Goal: Task Accomplishment & Management: Use online tool/utility

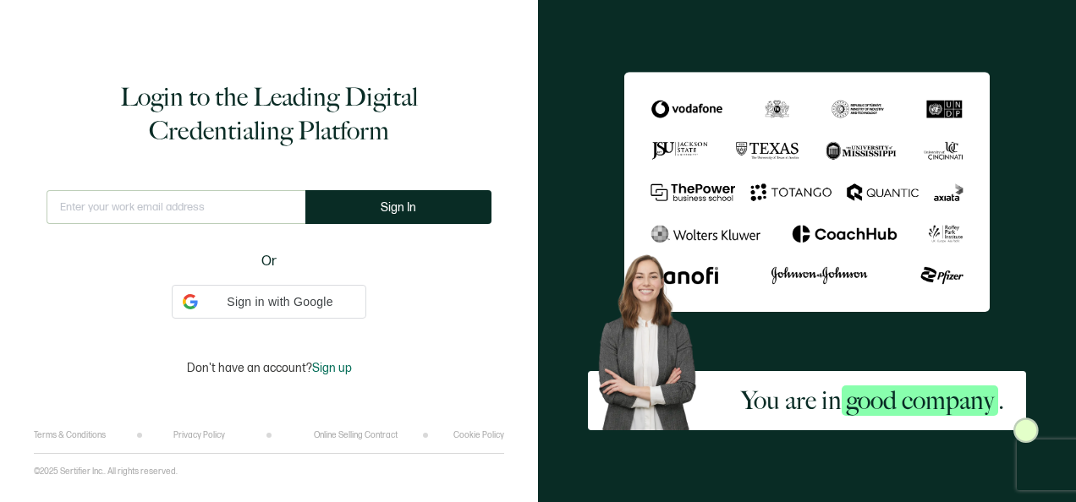
click at [260, 198] on input "text" at bounding box center [176, 207] width 259 height 34
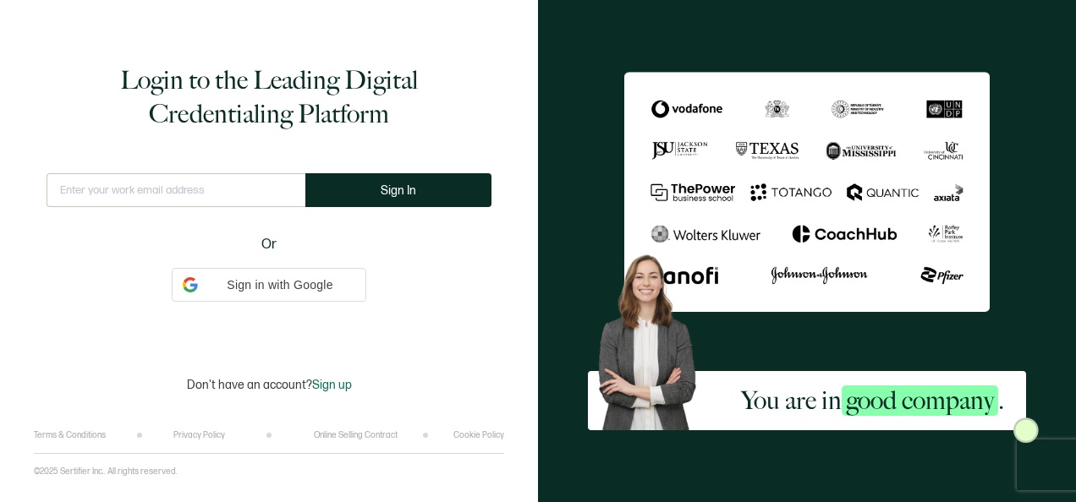
type input "[PERSON_NAME][EMAIL_ADDRESS][PERSON_NAME][DOMAIN_NAME]"
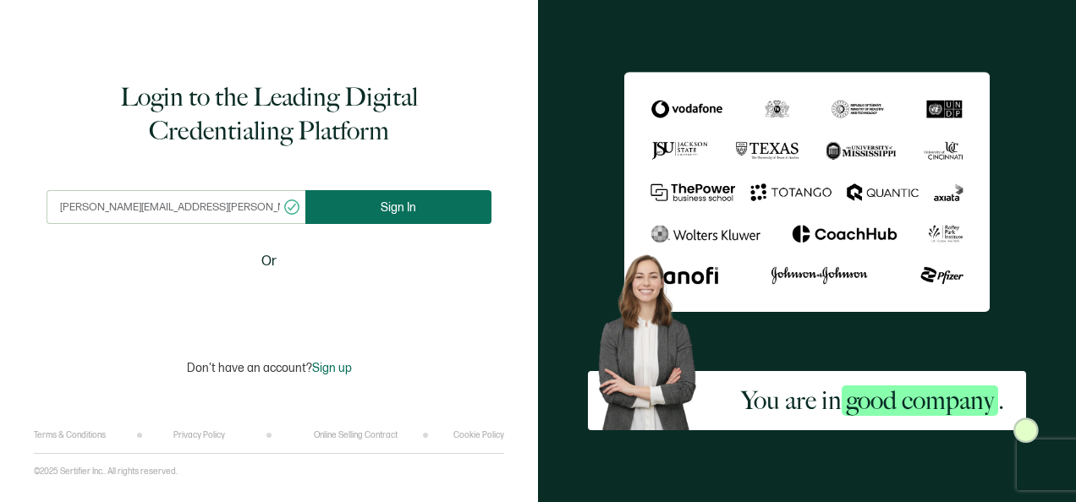
click at [406, 197] on button "Sign In" at bounding box center [398, 207] width 186 height 34
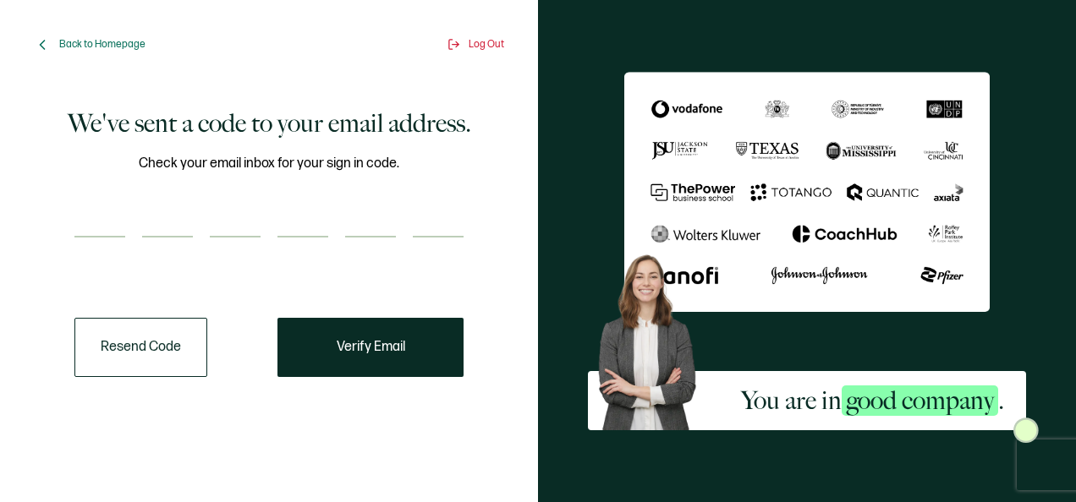
click at [107, 223] on input "number" at bounding box center [99, 221] width 51 height 34
type input "5"
type input "2"
type input "1"
type input "8"
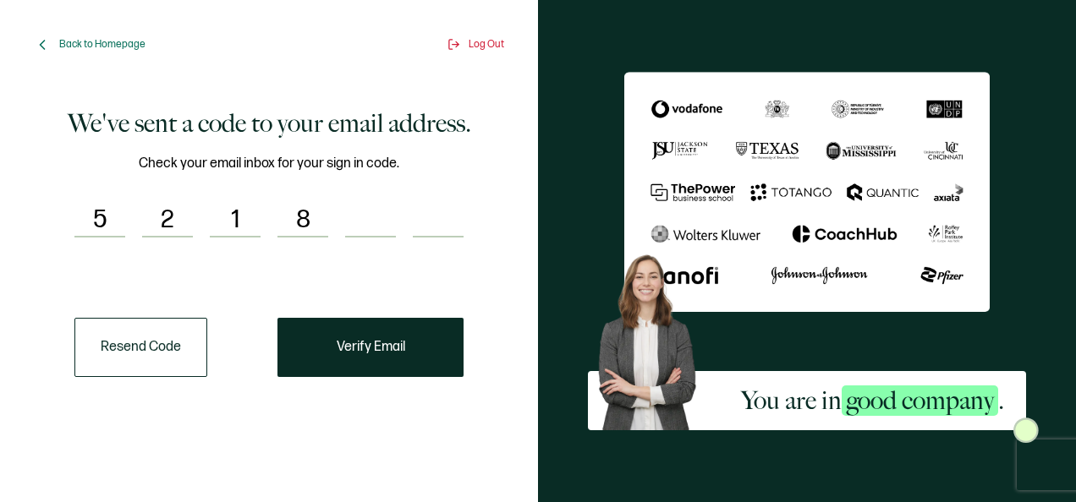
type input "6"
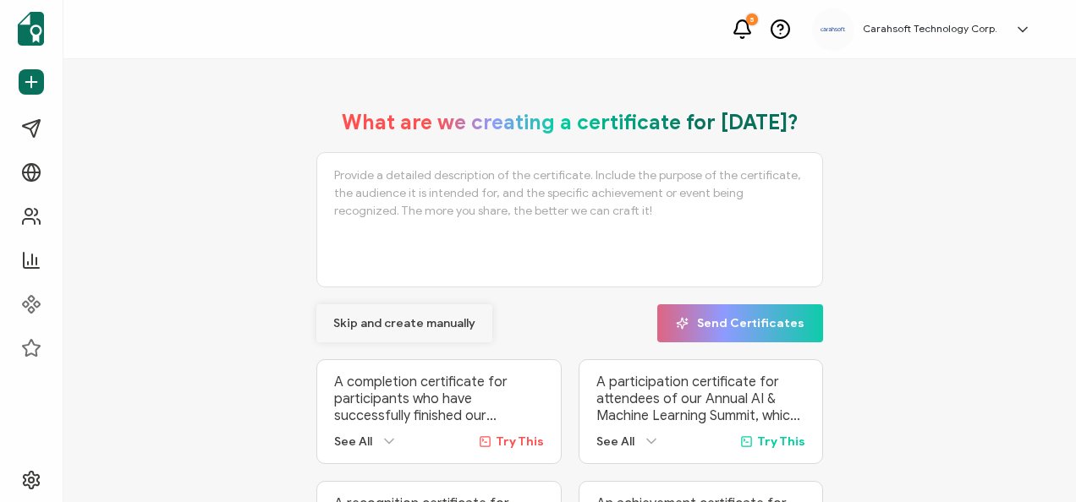
click at [372, 331] on button "Skip and create manually" at bounding box center [404, 324] width 176 height 38
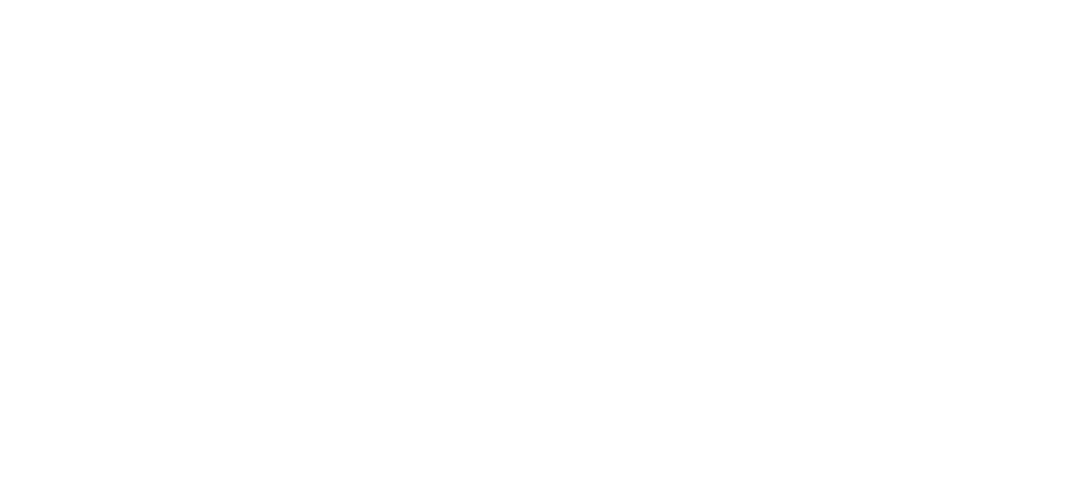
click at [386, 323] on div at bounding box center [538, 251] width 1076 height 502
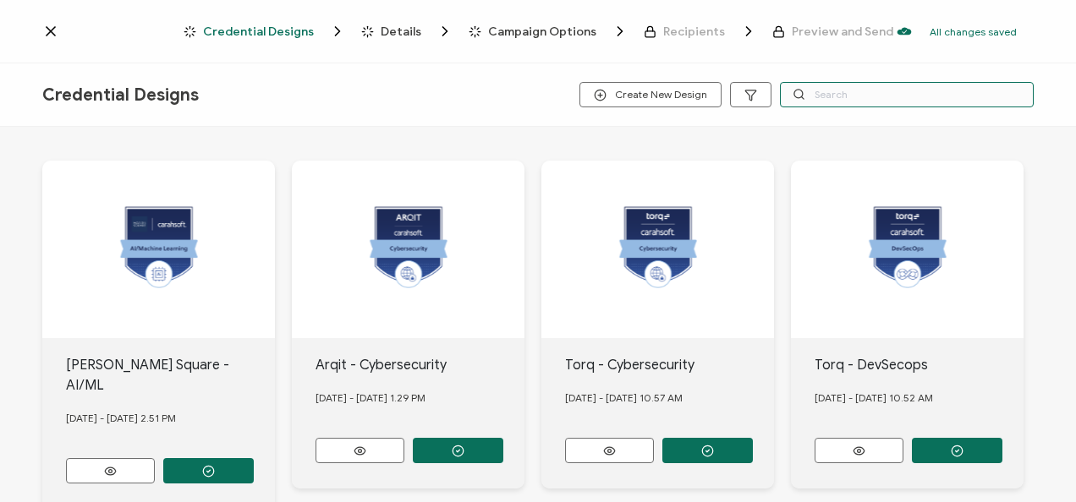
click at [812, 86] on input "text" at bounding box center [907, 94] width 254 height 25
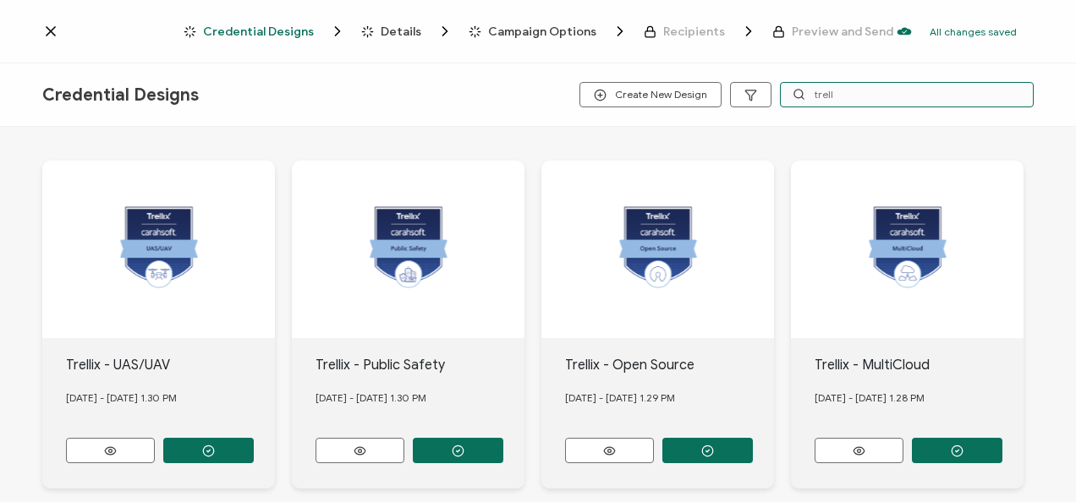
type input "trell"
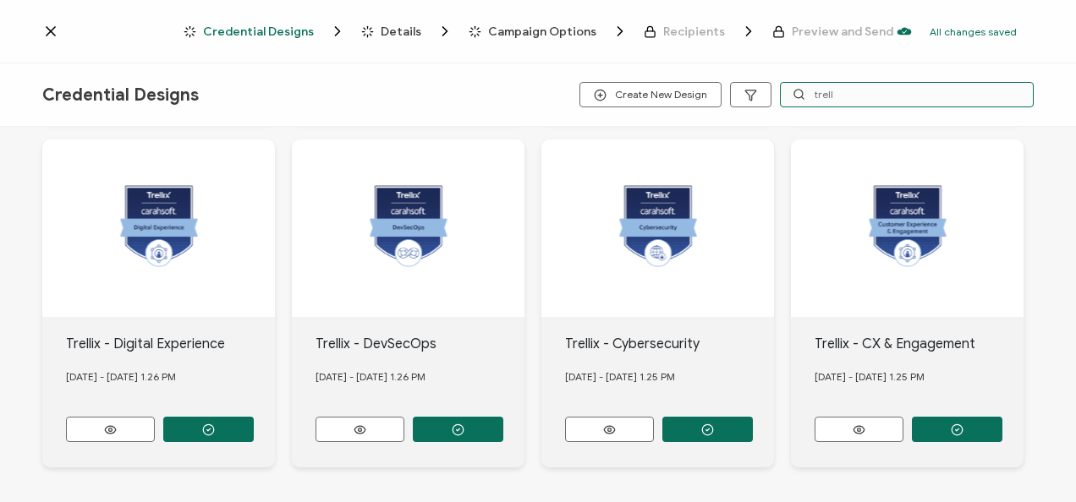
scroll to position [713, 0]
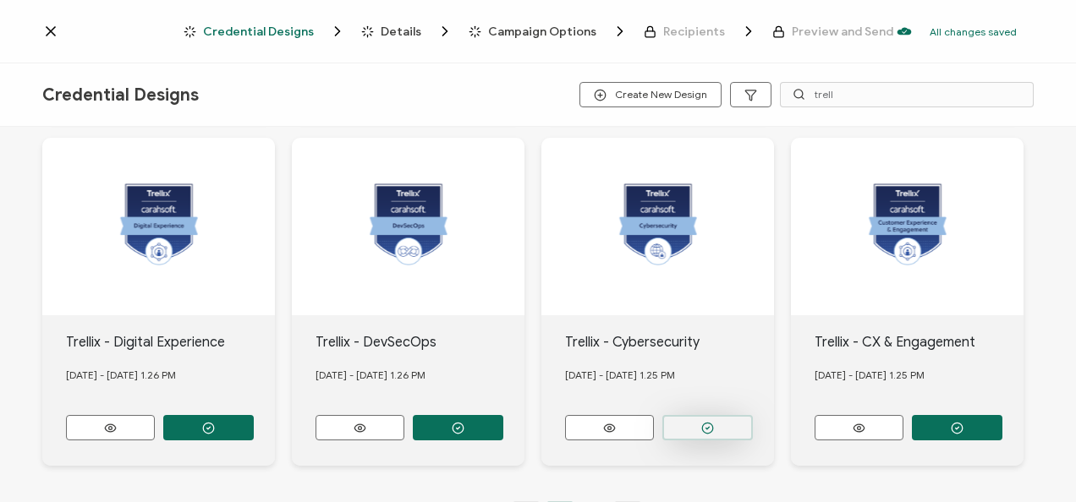
click at [704, 423] on circle "button" at bounding box center [707, 428] width 11 height 11
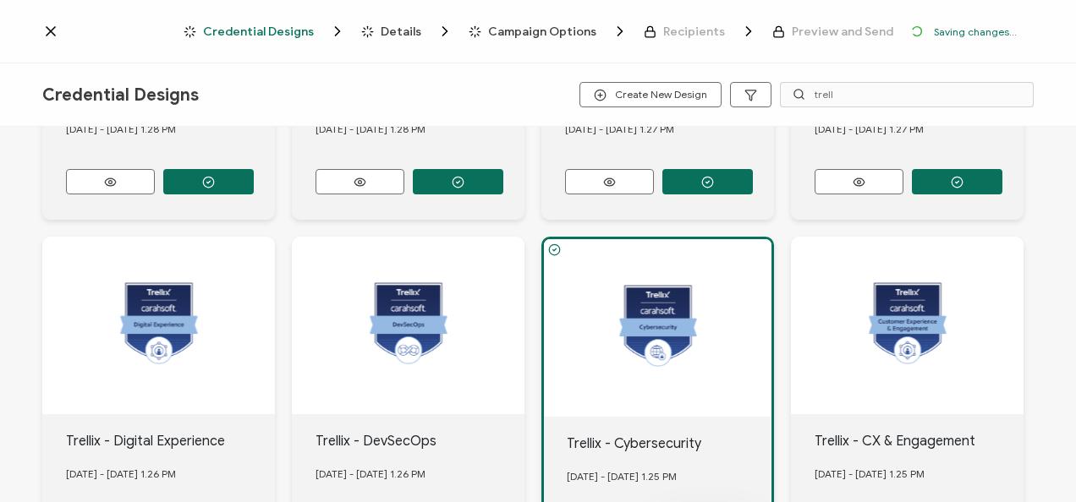
scroll to position [811, 0]
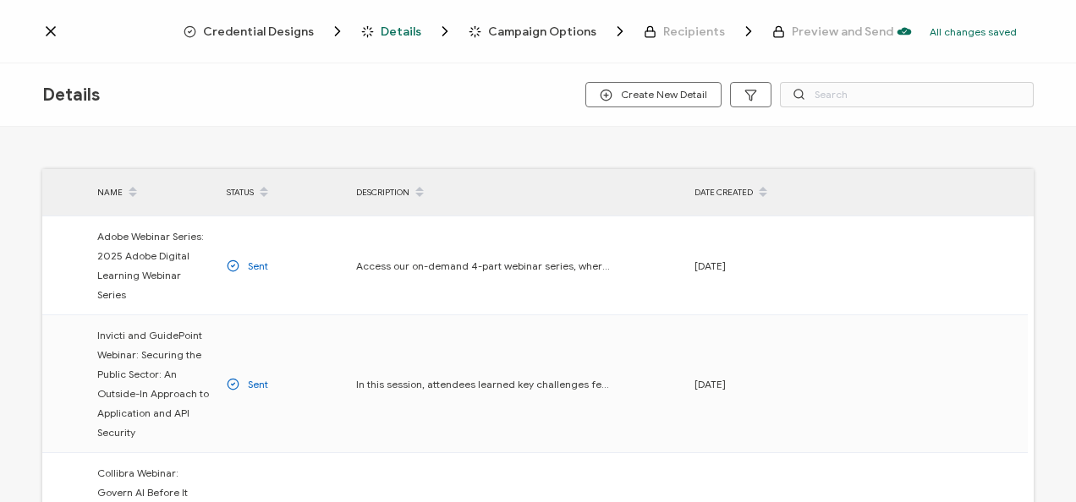
click at [272, 17] on div "Credential Designs Details Campaign Options Recipients Preview and Send All cha…" at bounding box center [538, 31] width 1076 height 63
click at [272, 35] on span "Credential Designs" at bounding box center [258, 31] width 111 height 13
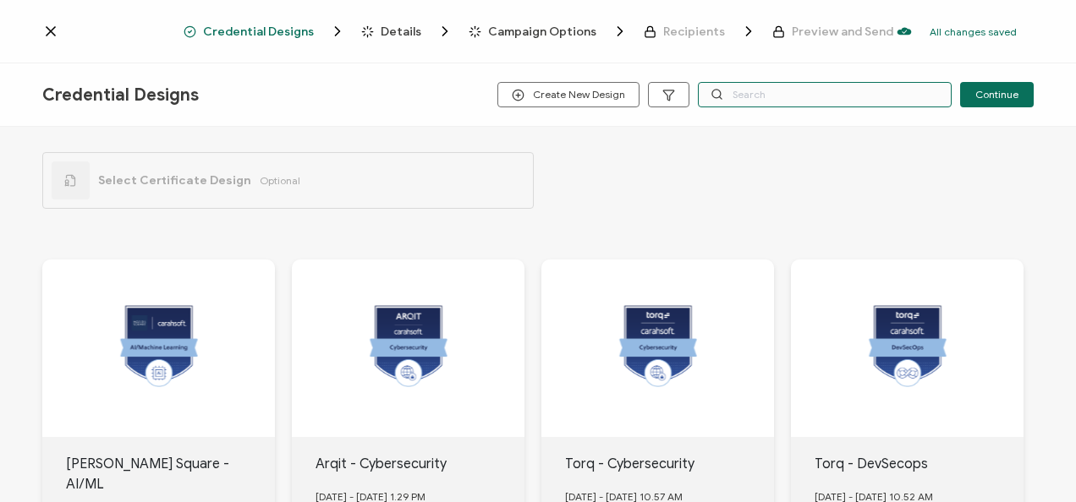
click at [821, 96] on input "text" at bounding box center [825, 94] width 254 height 25
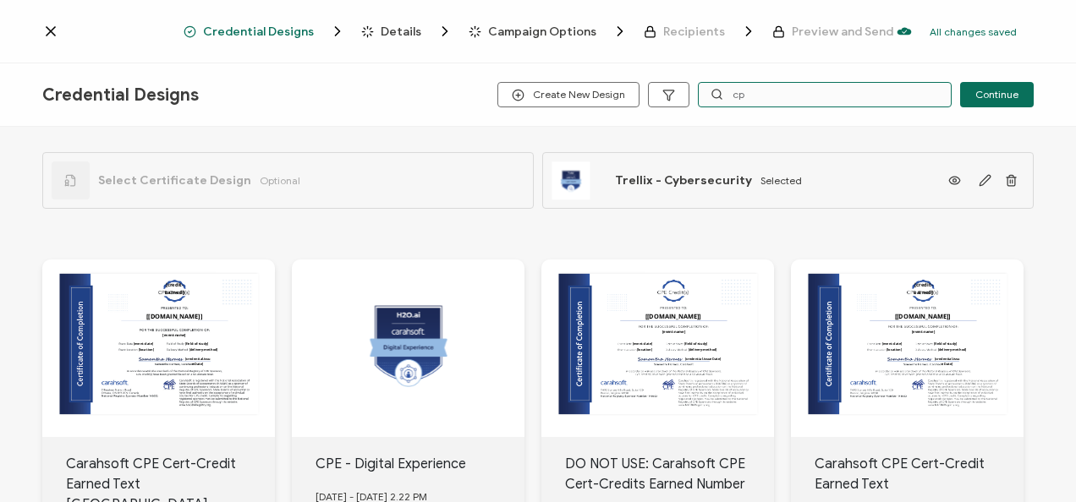
type input "c"
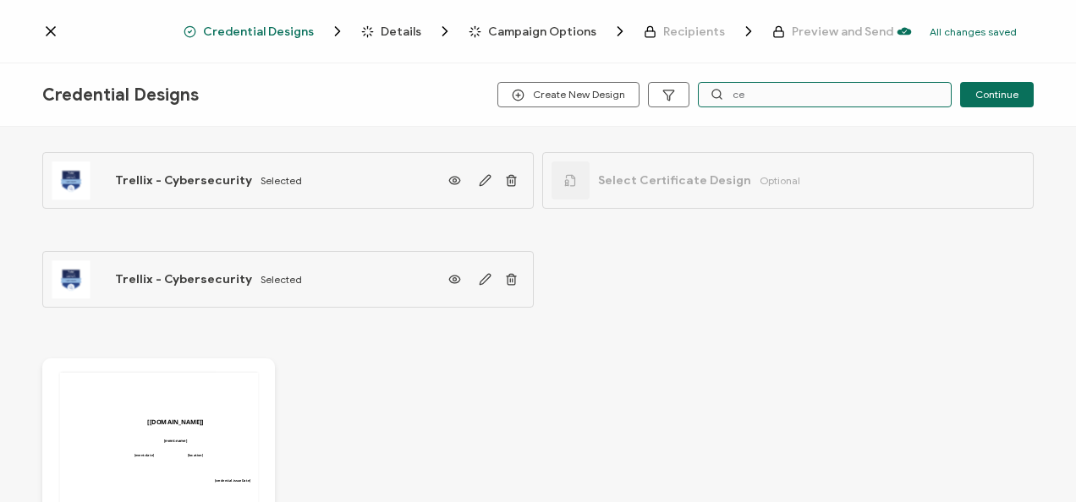
type input "c"
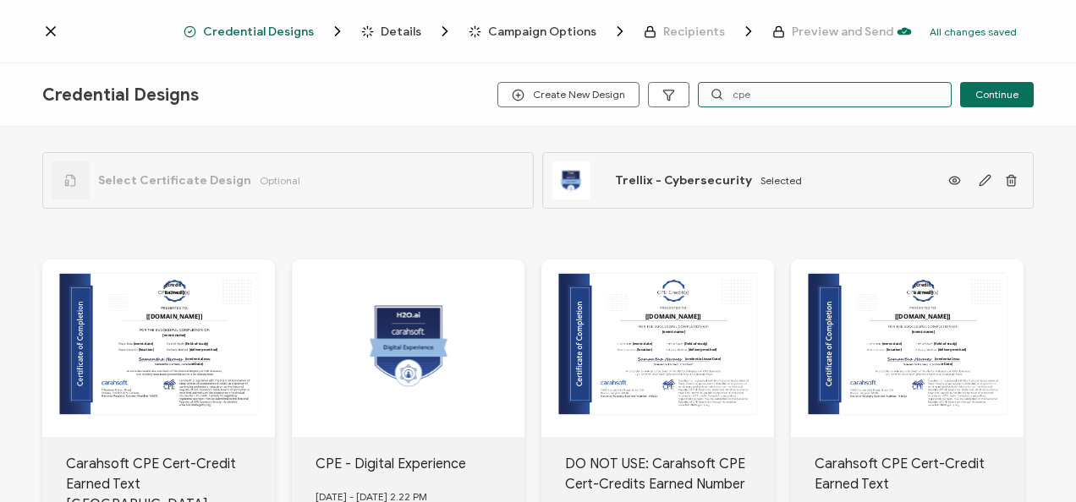
scroll to position [184, 0]
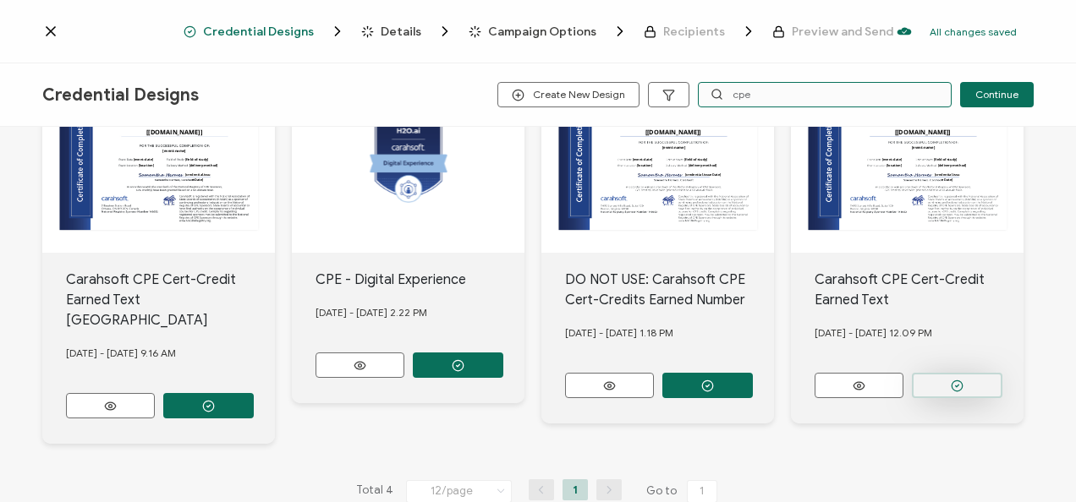
type input "cpe"
click at [959, 385] on icon "button" at bounding box center [957, 386] width 13 height 13
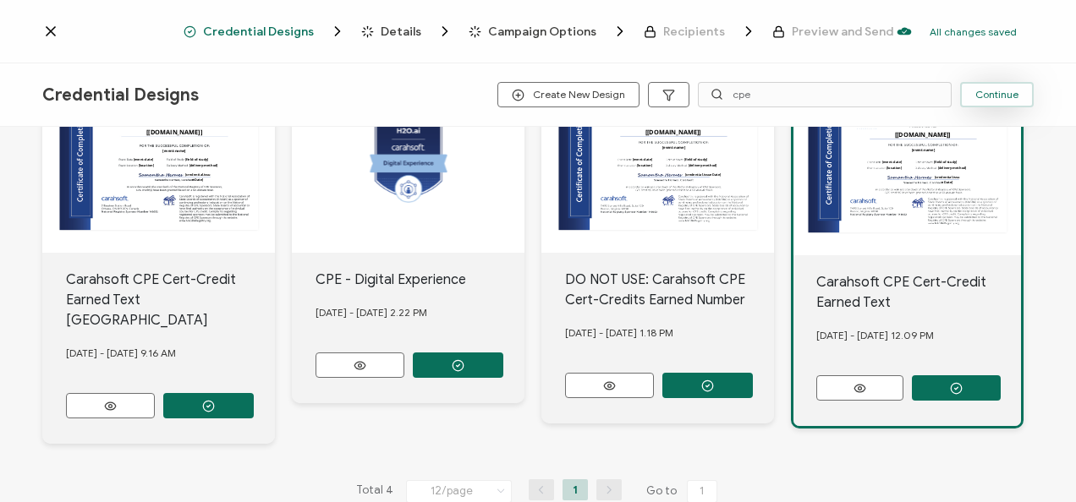
click at [981, 100] on span "Continue" at bounding box center [996, 95] width 43 height 10
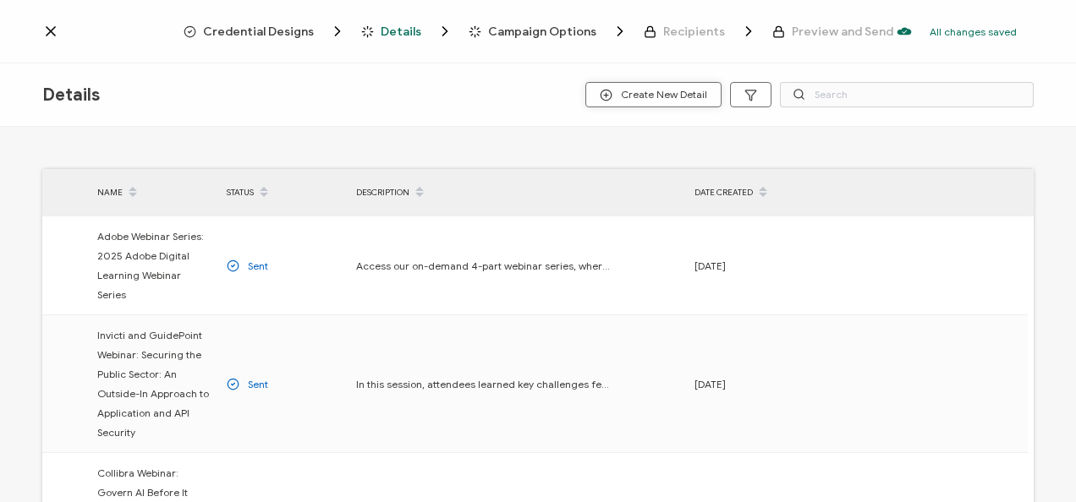
click at [650, 91] on span "Create New Detail" at bounding box center [653, 95] width 107 height 13
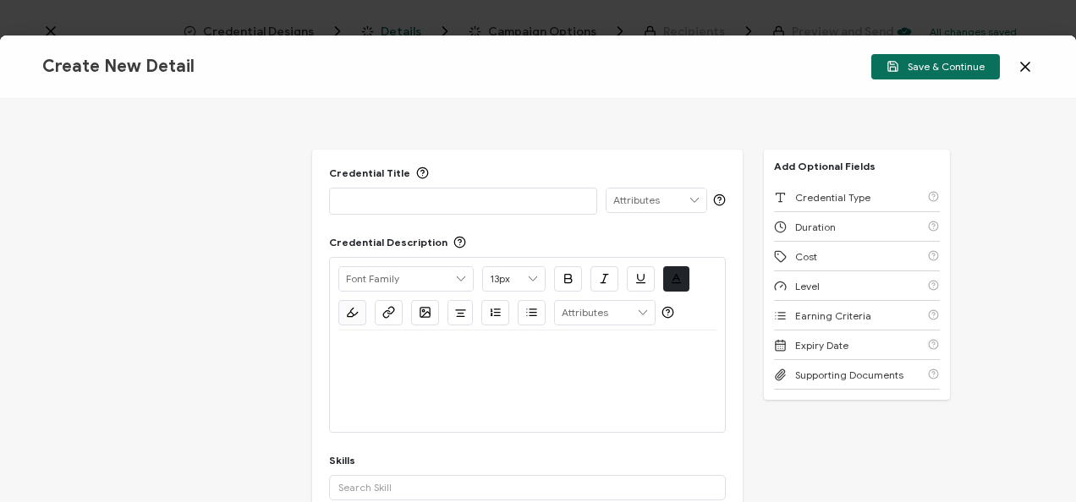
click at [472, 208] on div at bounding box center [463, 201] width 250 height 24
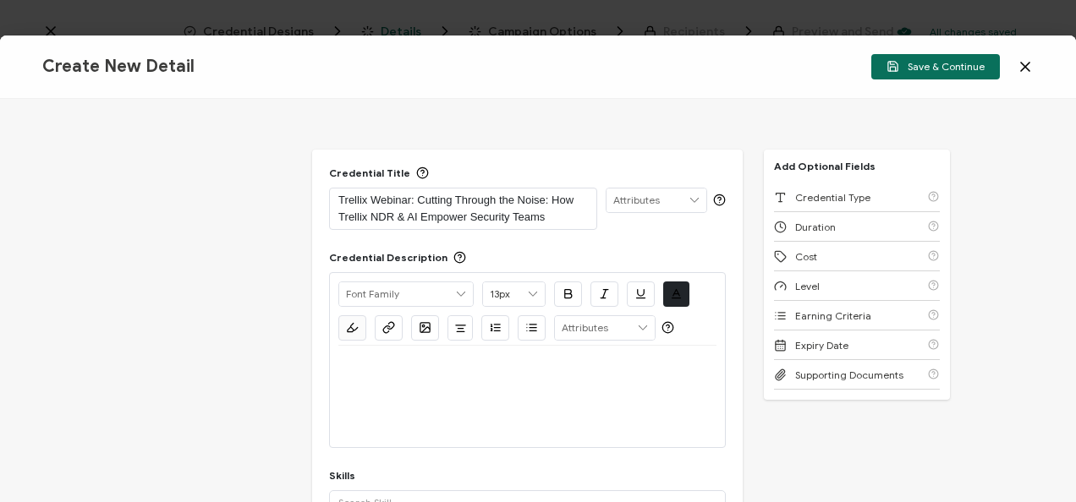
click at [456, 391] on div at bounding box center [527, 397] width 378 height 102
click at [427, 374] on div at bounding box center [527, 366] width 378 height 41
click at [385, 380] on div at bounding box center [527, 366] width 378 height 41
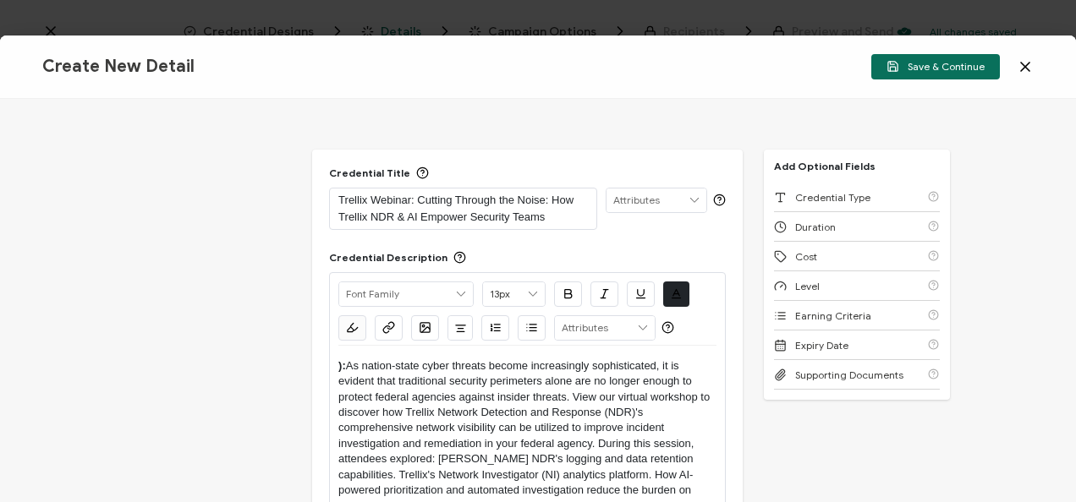
click at [347, 364] on p "): As nation-state cyber threats become increasingly sophisticated, it is evide…" at bounding box center [527, 437] width 378 height 157
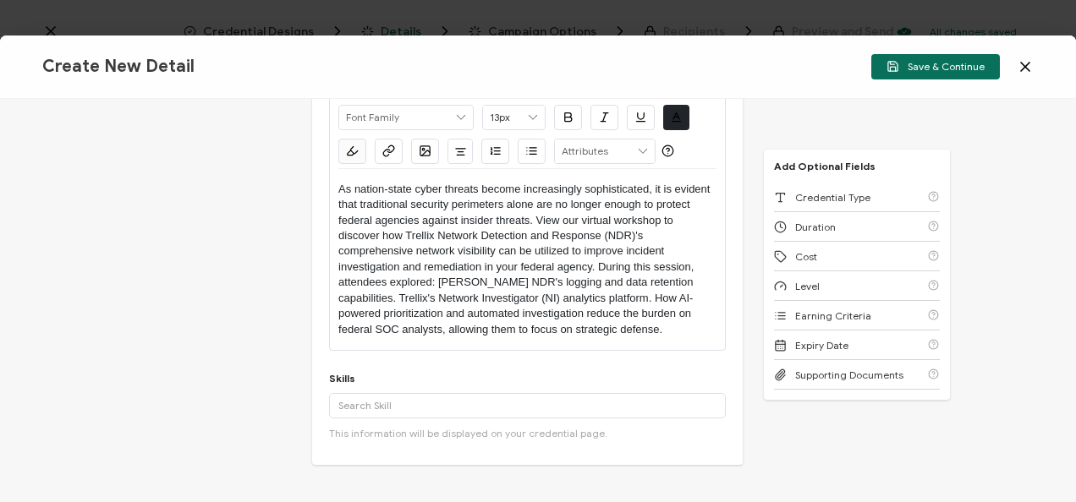
scroll to position [207, 0]
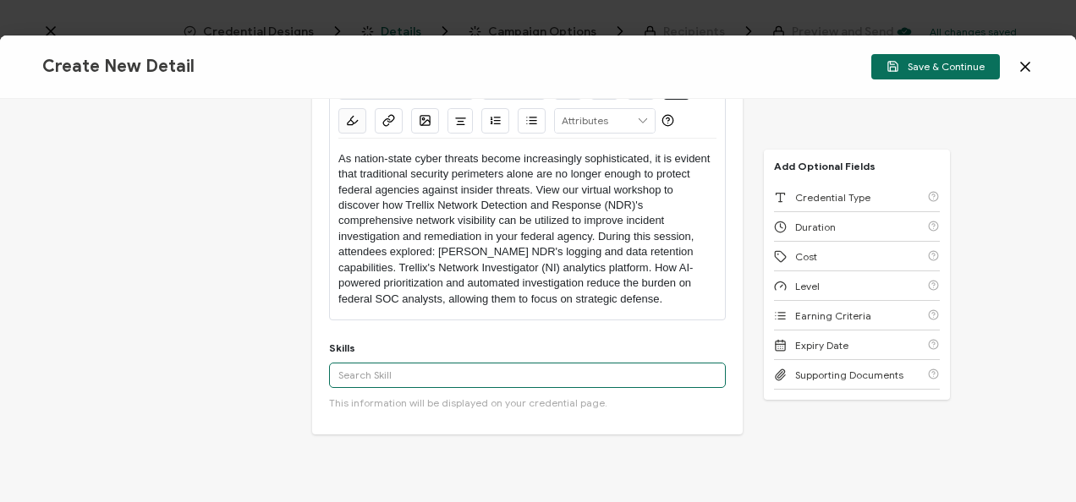
click at [442, 376] on input "text" at bounding box center [527, 375] width 397 height 25
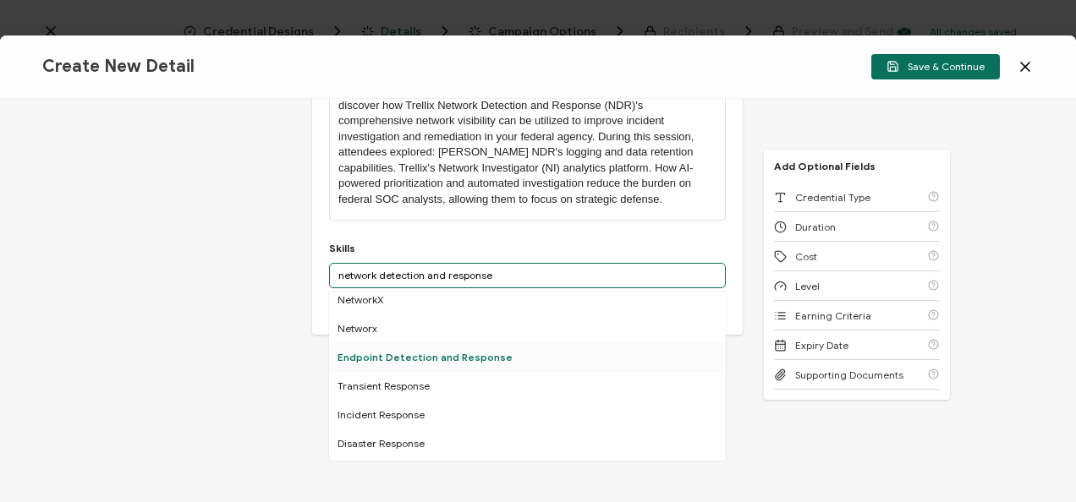
scroll to position [0, 0]
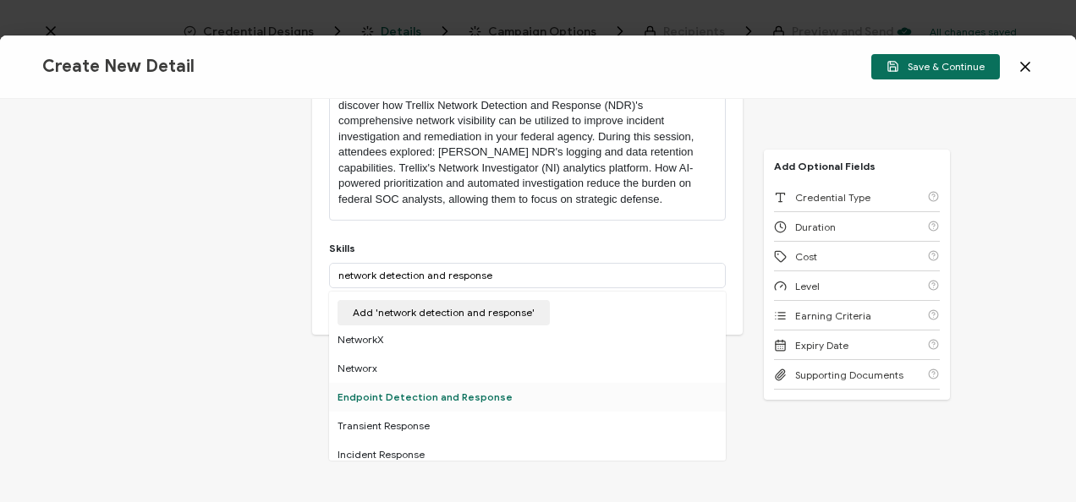
click at [433, 389] on div "Endpoint Detection and Response" at bounding box center [527, 397] width 397 height 29
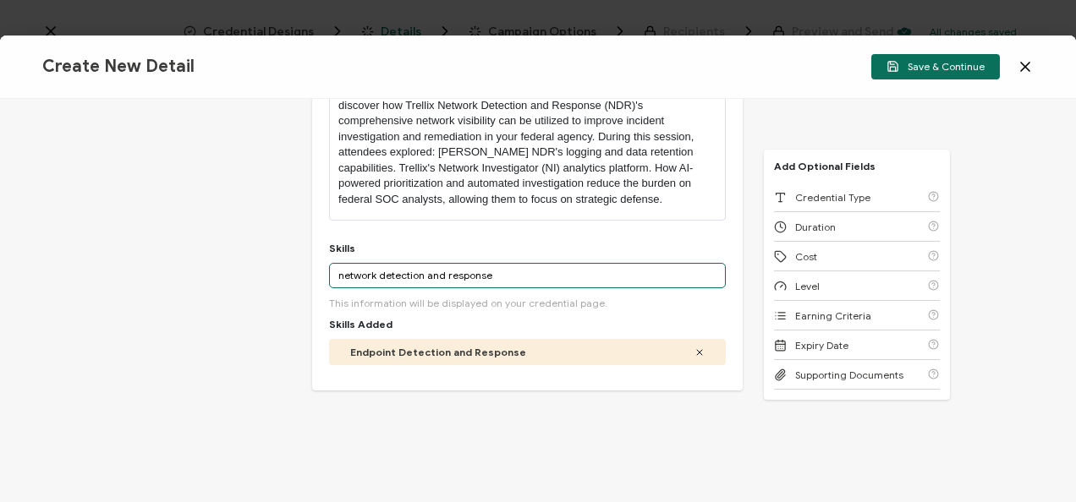
drag, startPoint x: 376, startPoint y: 274, endPoint x: 296, endPoint y: 261, distance: 80.7
click at [296, 261] on div "Credential Title Trellix Webinar: Cutting Through the Noise: How Trellix NDR & …" at bounding box center [538, 301] width 1076 height 404
drag, startPoint x: 463, startPoint y: 274, endPoint x: 299, endPoint y: 261, distance: 164.7
click at [299, 261] on div "Credential Title Trellix Webinar: Cutting Through the Noise: How Trellix NDR & …" at bounding box center [538, 301] width 1076 height 404
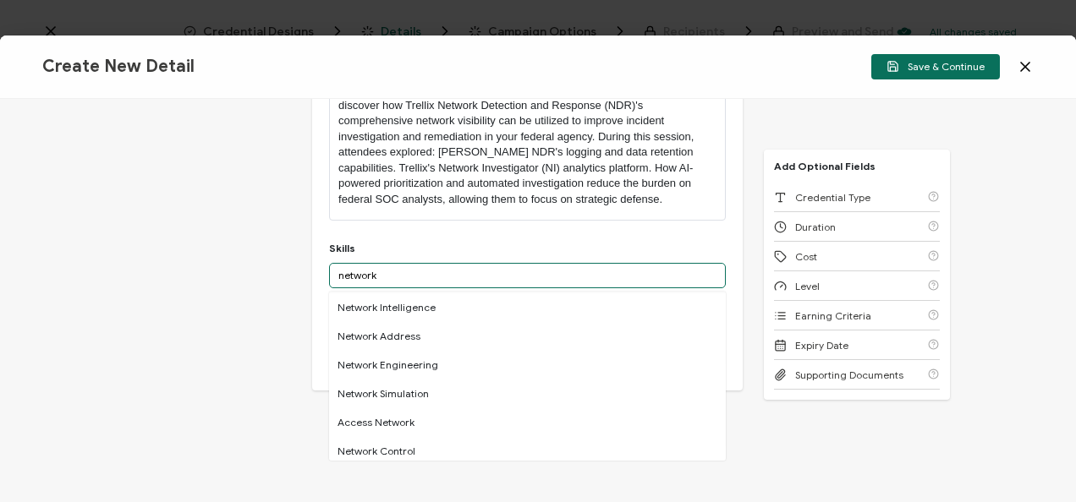
scroll to position [64, 0]
type input "network"
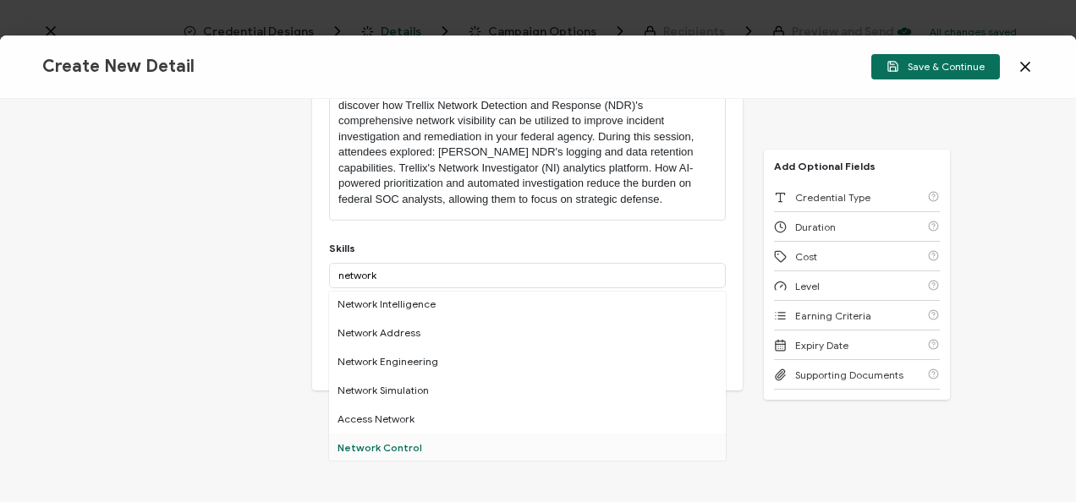
click at [380, 452] on div "Network Control" at bounding box center [527, 448] width 397 height 29
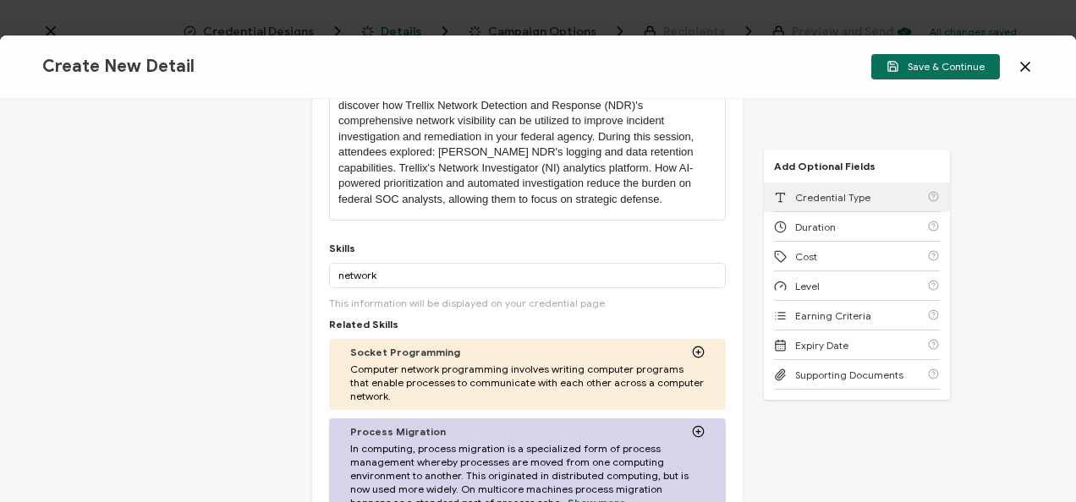
click at [842, 195] on span "Credential Type" at bounding box center [832, 197] width 75 height 13
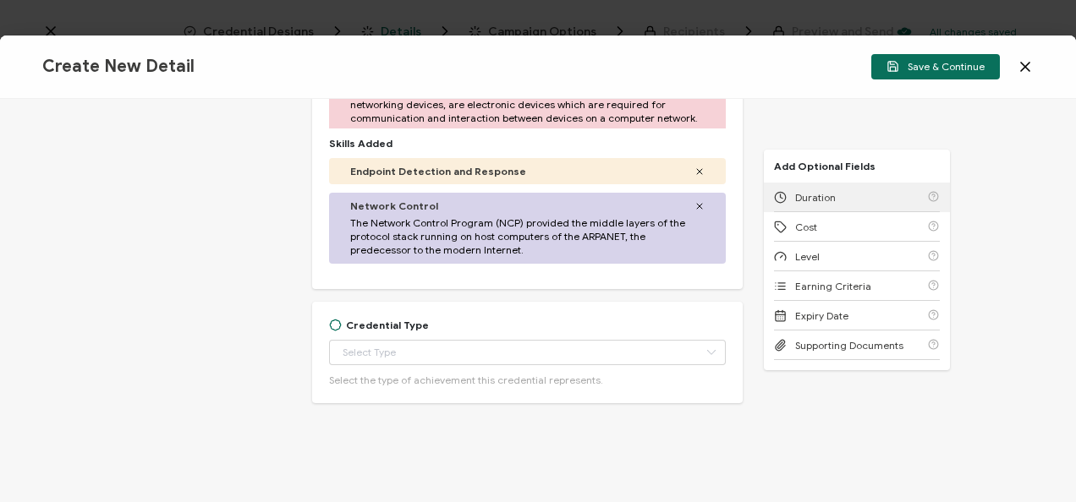
scroll to position [772, 0]
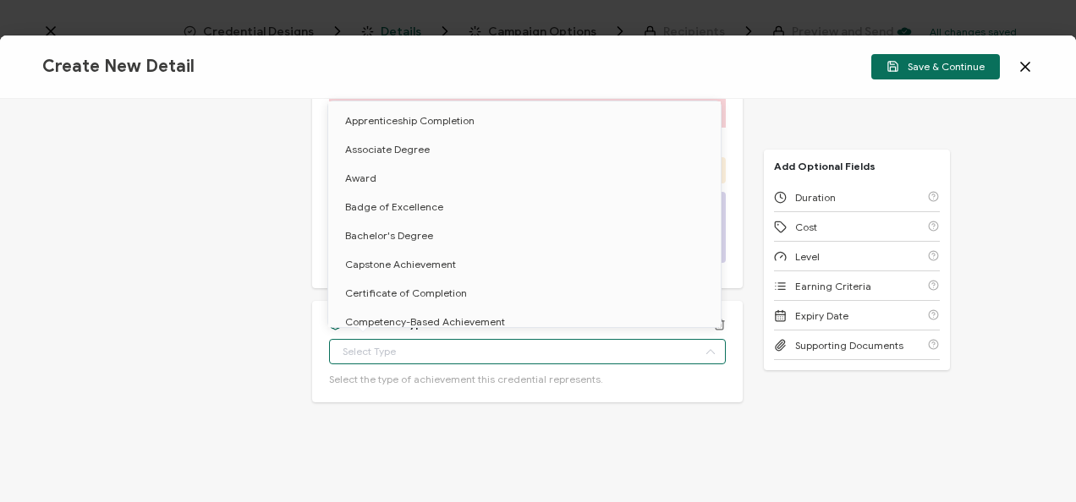
click at [608, 360] on input "text" at bounding box center [527, 351] width 397 height 25
click at [414, 295] on span "Certificate of Completion" at bounding box center [406, 293] width 122 height 13
type input "Certificate of Completion"
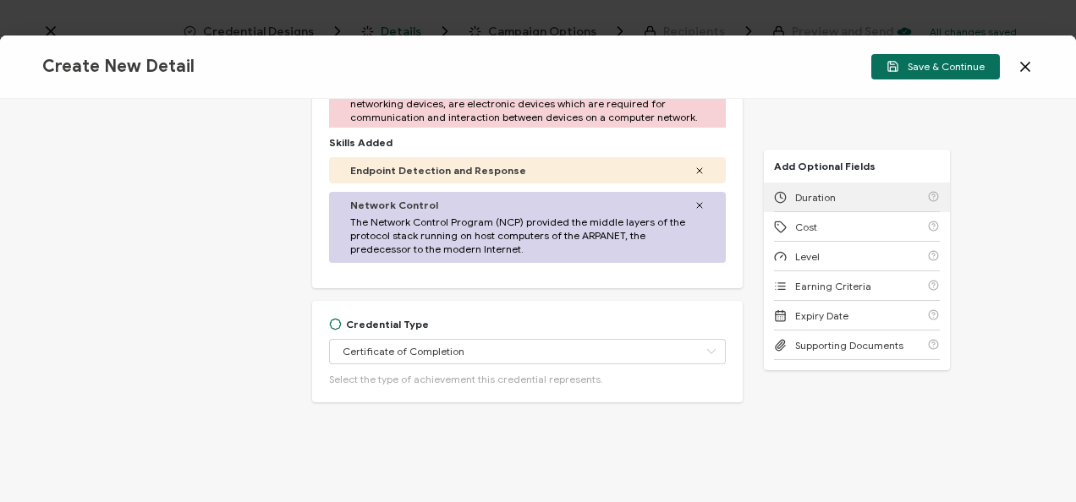
click at [832, 193] on div "Duration" at bounding box center [857, 198] width 166 height 30
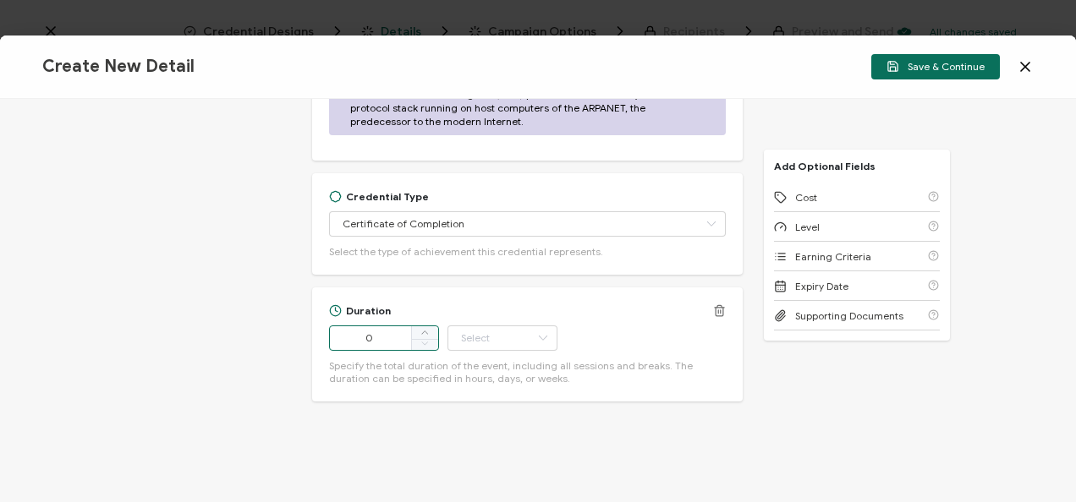
click at [363, 336] on input "0" at bounding box center [384, 338] width 110 height 25
drag, startPoint x: 363, startPoint y: 336, endPoint x: 390, endPoint y: 339, distance: 27.3
click at [390, 339] on input "0" at bounding box center [384, 338] width 110 height 25
type input "74"
click at [463, 338] on input "text" at bounding box center [503, 338] width 110 height 25
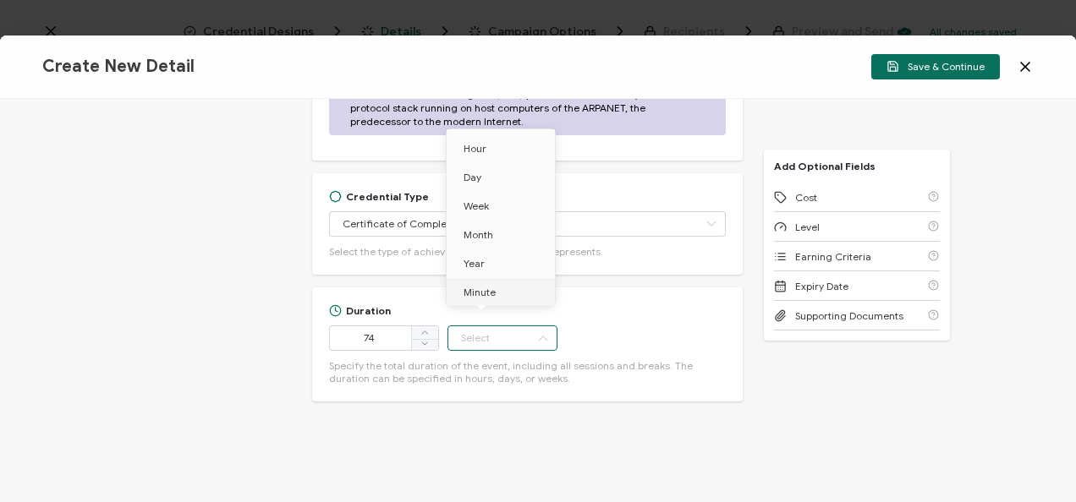
click at [491, 288] on span "Minute" at bounding box center [480, 292] width 32 height 13
type input "Minute"
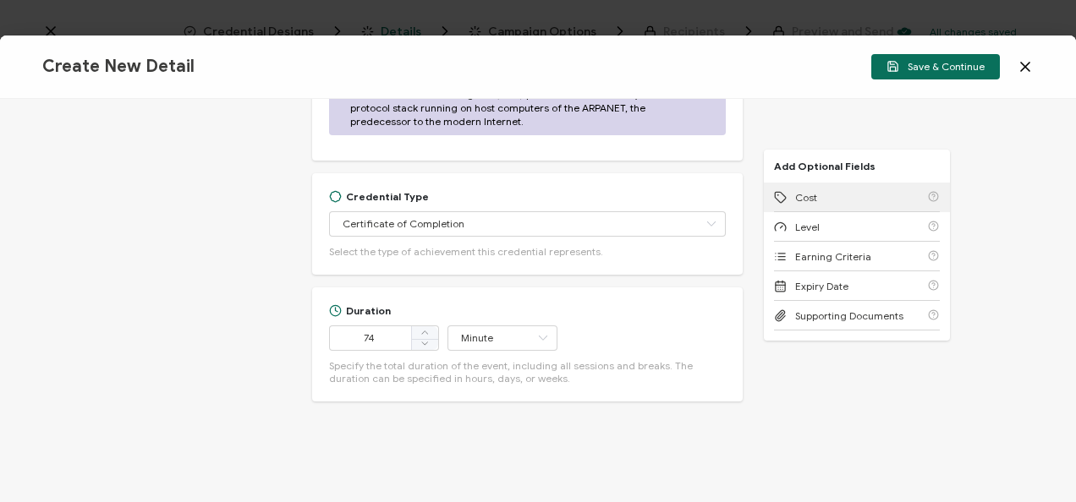
click at [780, 198] on icon at bounding box center [780, 197] width 13 height 13
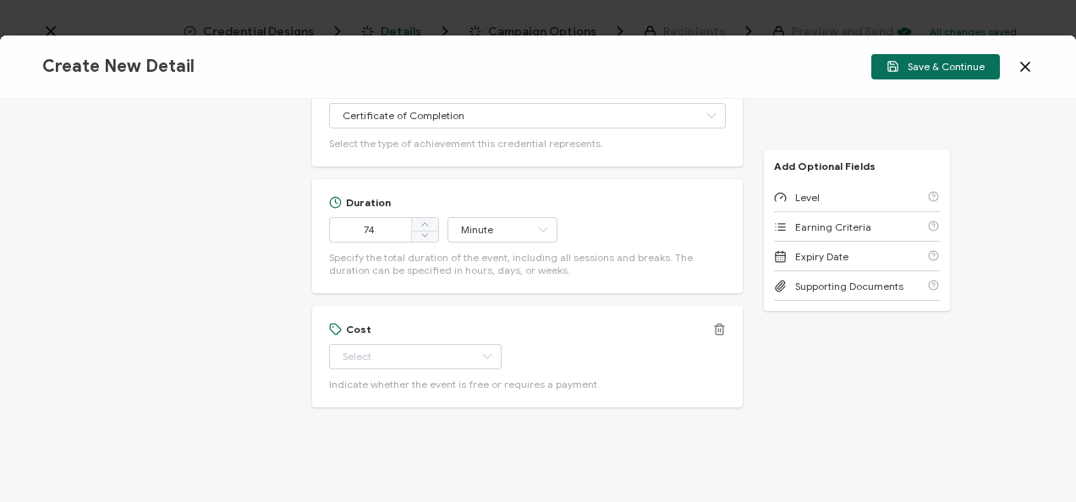
scroll to position [1014, 0]
click at [476, 350] on icon at bounding box center [486, 350] width 21 height 25
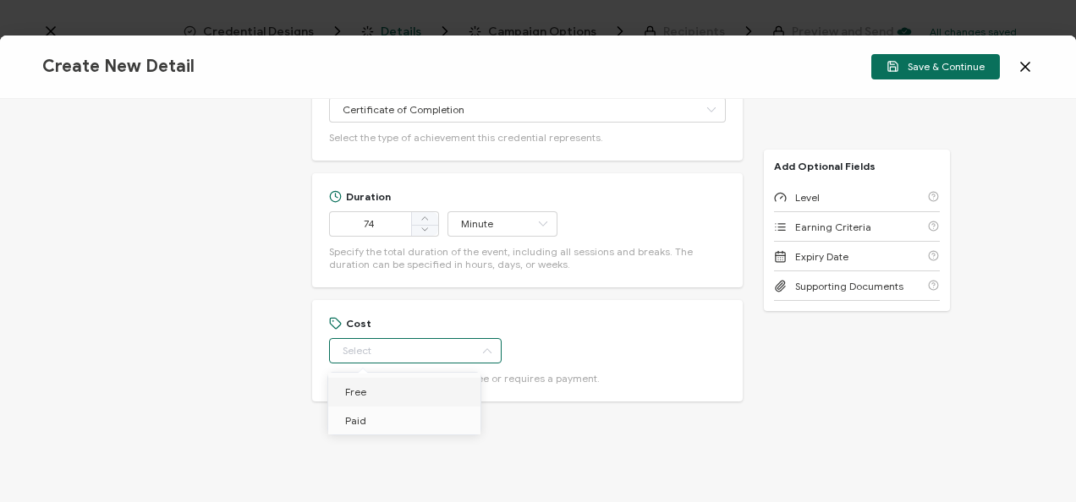
click at [426, 397] on li "Free" at bounding box center [407, 392] width 158 height 29
type input "Free"
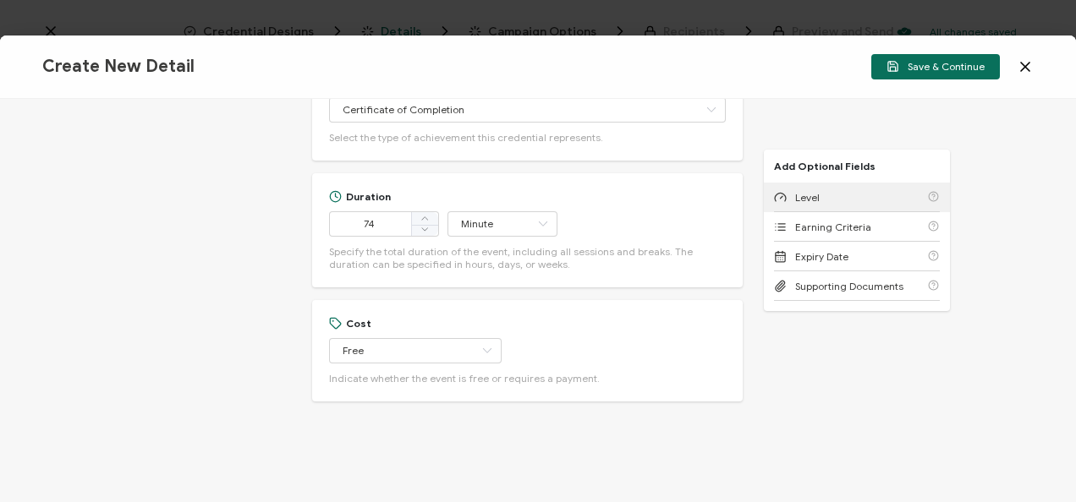
click at [802, 193] on span "Level" at bounding box center [807, 197] width 25 height 13
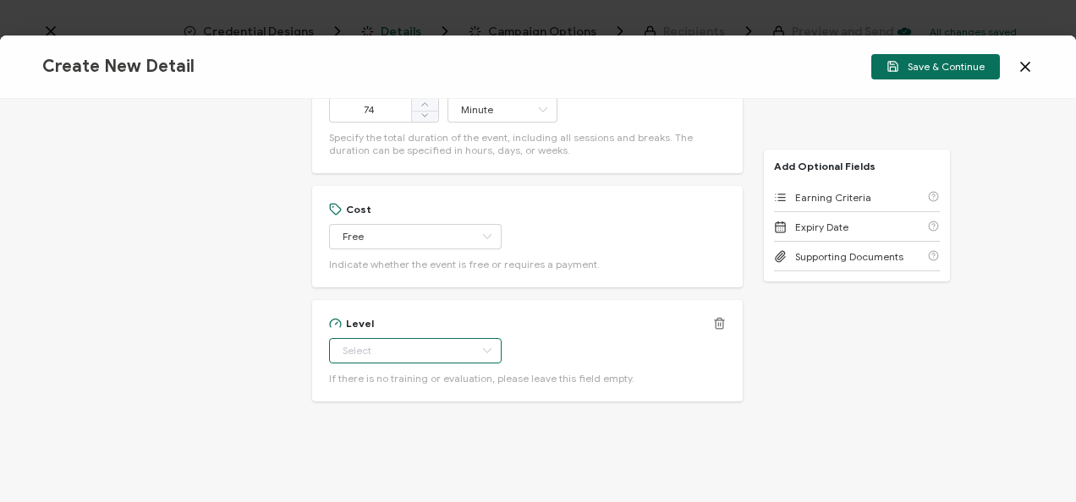
click at [400, 350] on input "text" at bounding box center [415, 350] width 173 height 25
click at [360, 198] on li "Beginner" at bounding box center [407, 190] width 158 height 29
type input "Beginner"
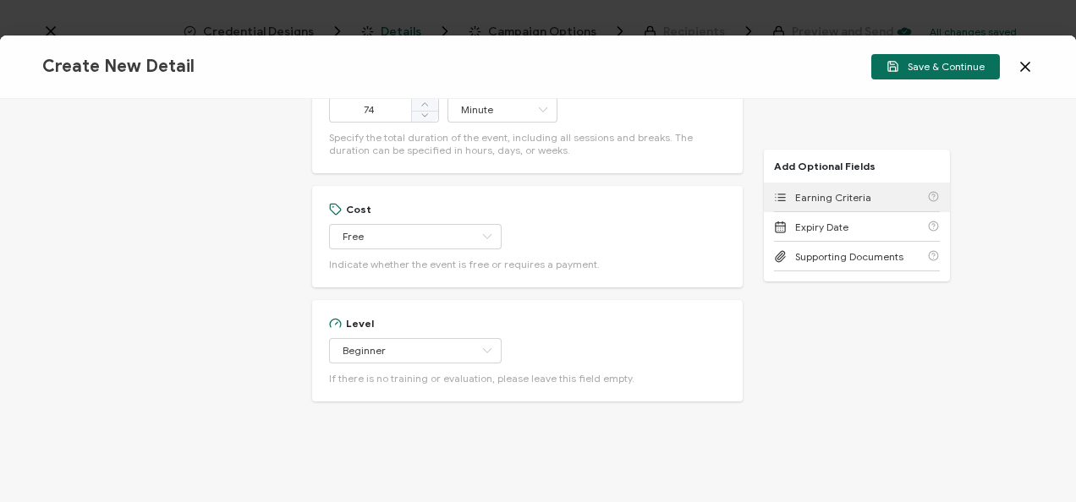
click at [796, 194] on span "Earning Criteria" at bounding box center [833, 197] width 76 height 13
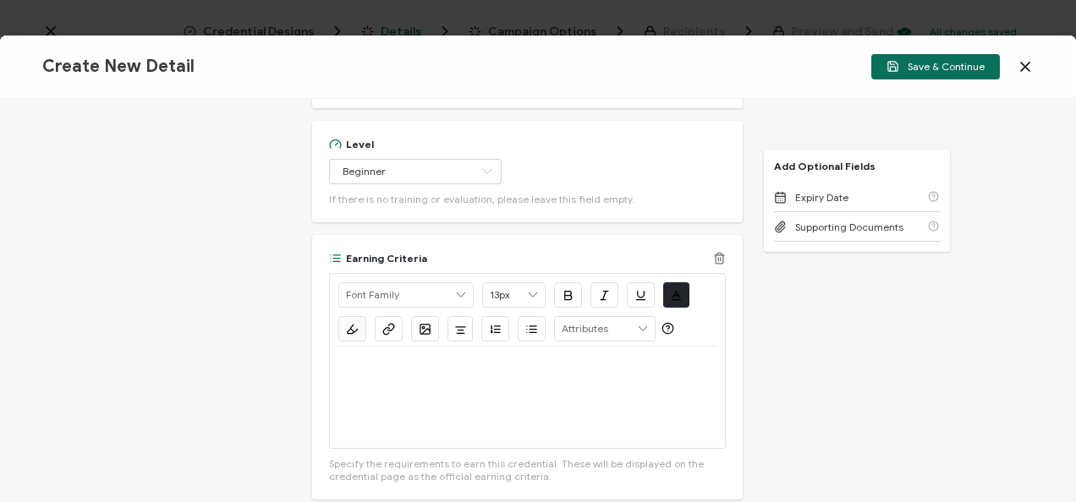
scroll to position [1405, 0]
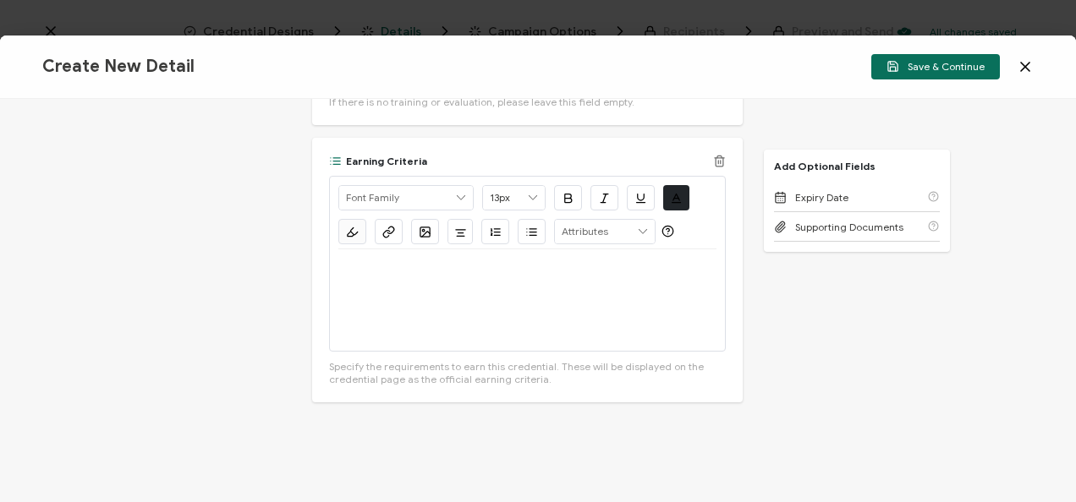
click at [466, 279] on div at bounding box center [527, 301] width 378 height 102
click at [437, 273] on p at bounding box center [527, 269] width 378 height 15
drag, startPoint x: 541, startPoint y: 280, endPoint x: 333, endPoint y: 265, distance: 208.7
click at [333, 265] on div "Alright Sans Amita Archivo Black Arial Arimo Blinker Caveat Charm Charmonman Ci…" at bounding box center [527, 264] width 397 height 176
click at [393, 230] on button "button" at bounding box center [389, 231] width 28 height 25
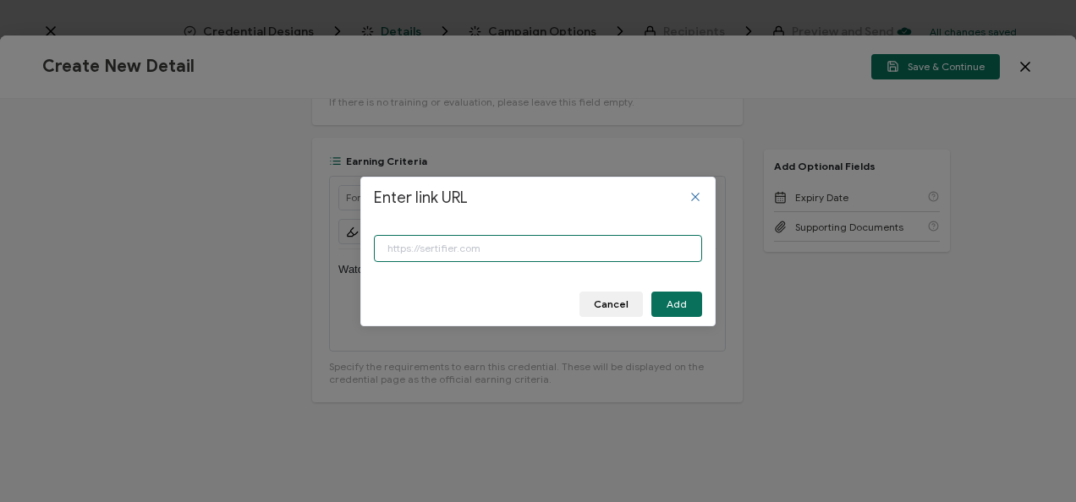
click at [424, 256] on input "Enter link URL" at bounding box center [538, 248] width 328 height 27
paste input "https://www.carahsoft.com/learn/event/71677"
type input "https://www.carahsoft.com/learn/event/71677"
click at [707, 301] on div "Cancel Add" at bounding box center [538, 303] width 354 height 30
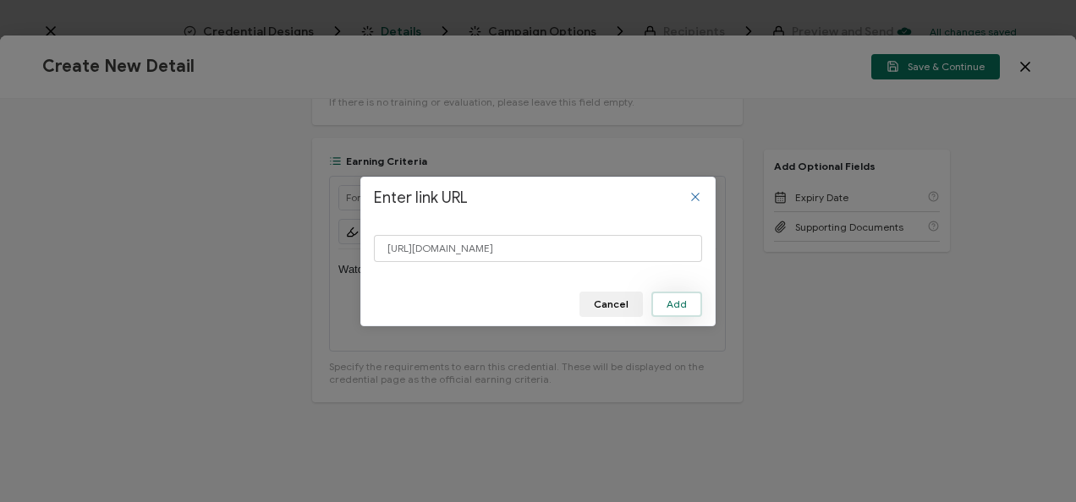
click at [689, 300] on button "Add" at bounding box center [676, 304] width 51 height 25
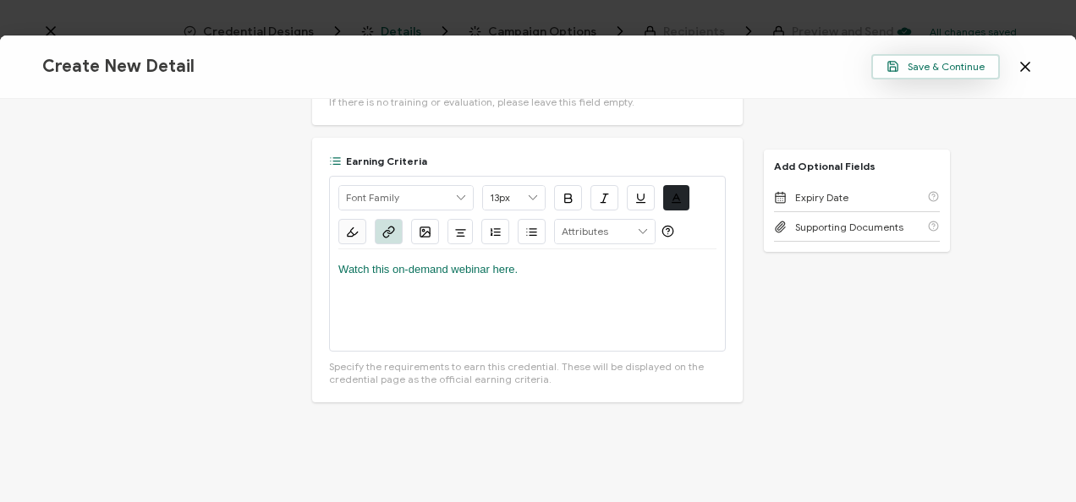
click at [912, 72] on span "Save & Continue" at bounding box center [936, 66] width 98 height 13
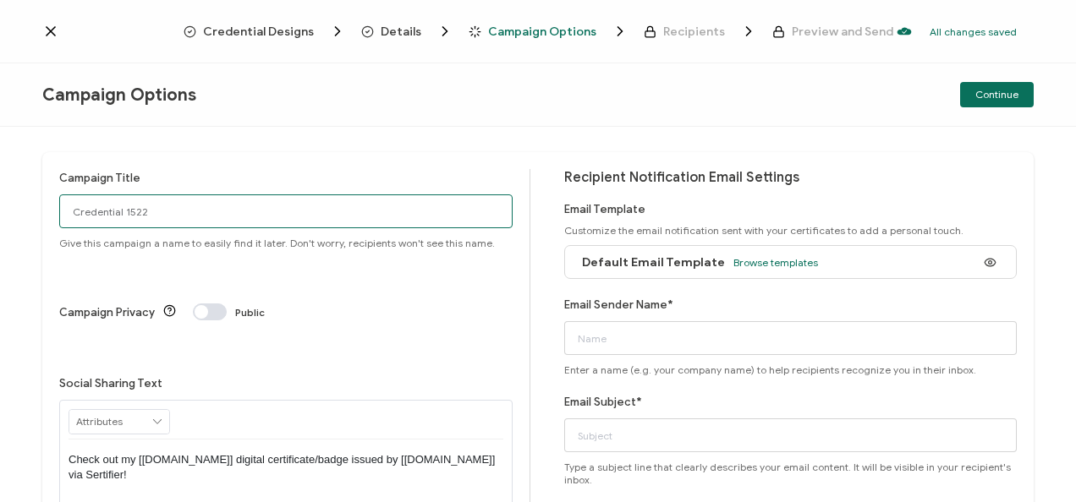
click at [166, 215] on input "Credential 1522" at bounding box center [285, 212] width 453 height 34
paste input "8-14-25_71677_Trellix Webinar"
type input "8-14-25_71677_Trellix Webinar"
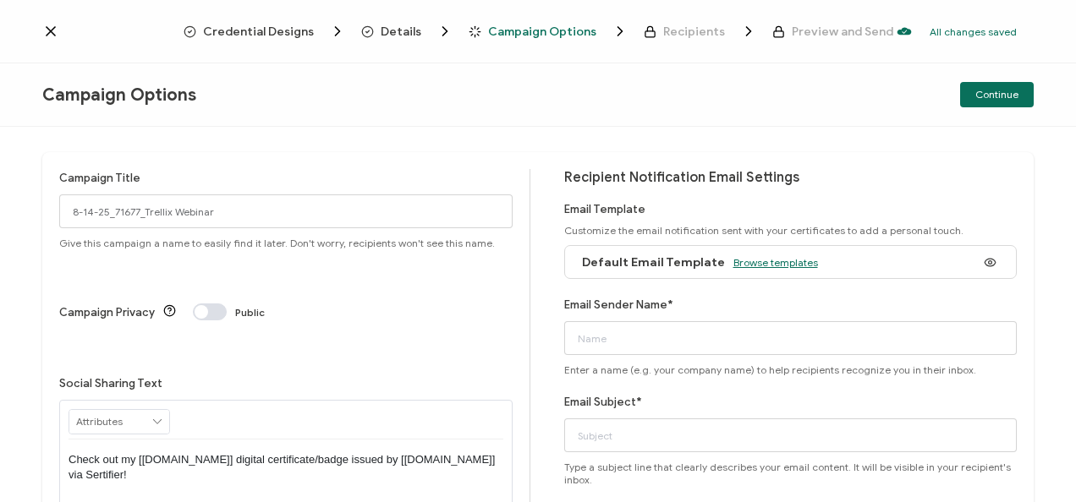
click at [773, 267] on span "Browse templates" at bounding box center [775, 262] width 85 height 13
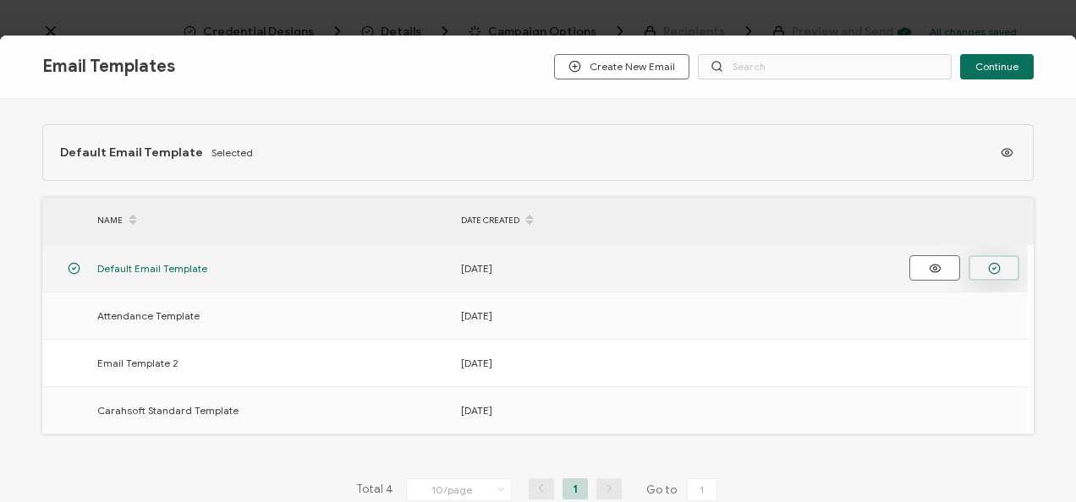
click at [997, 263] on circle "button" at bounding box center [994, 268] width 11 height 11
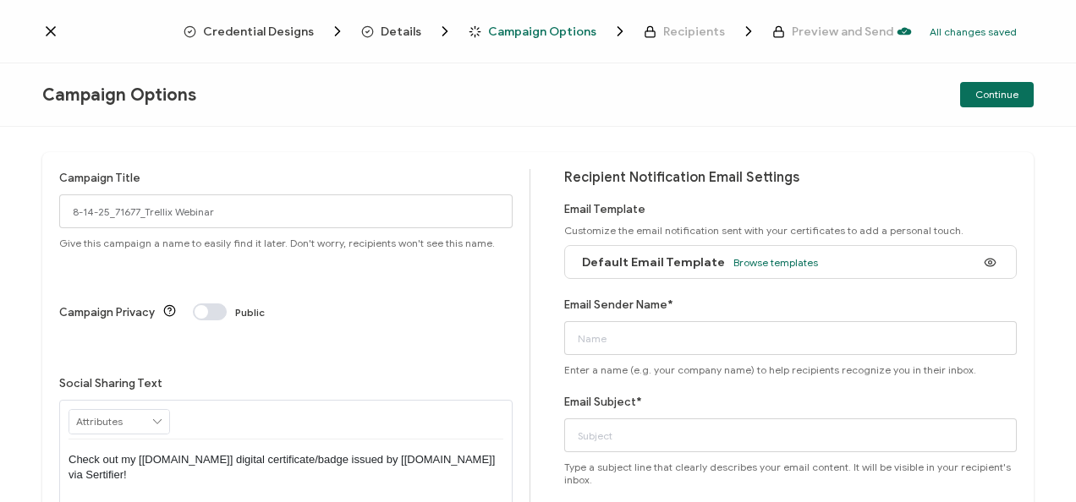
click at [660, 459] on div "Email Subject* Type a subject line that clearly describes your email content. I…" at bounding box center [790, 439] width 453 height 93
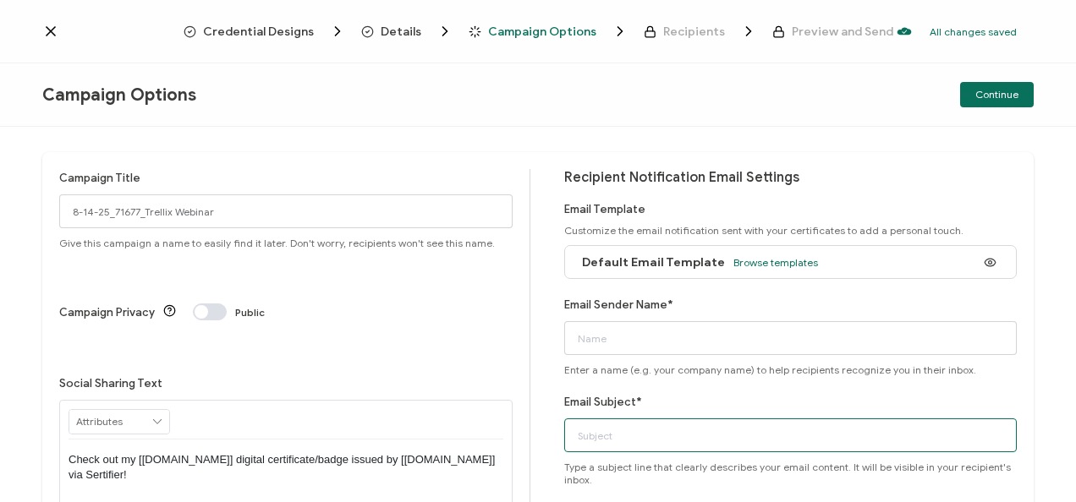
click at [629, 438] on input "Email Subject*" at bounding box center [790, 436] width 453 height 34
paste input "8-14-25_71677_Trellix Webinar"
type input "8-14-25_71677_Trellix Webinar"
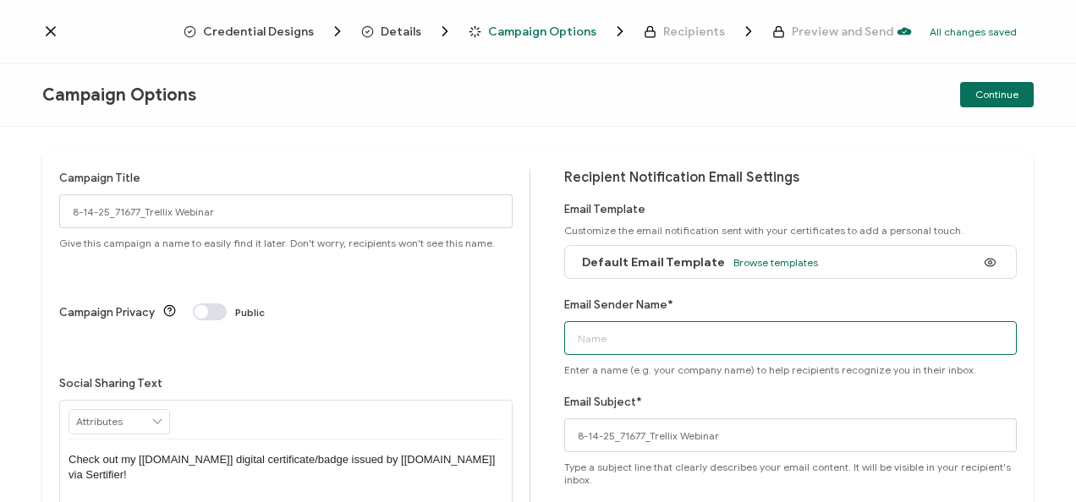
click at [602, 337] on input "Email Sender Name*" at bounding box center [790, 338] width 453 height 34
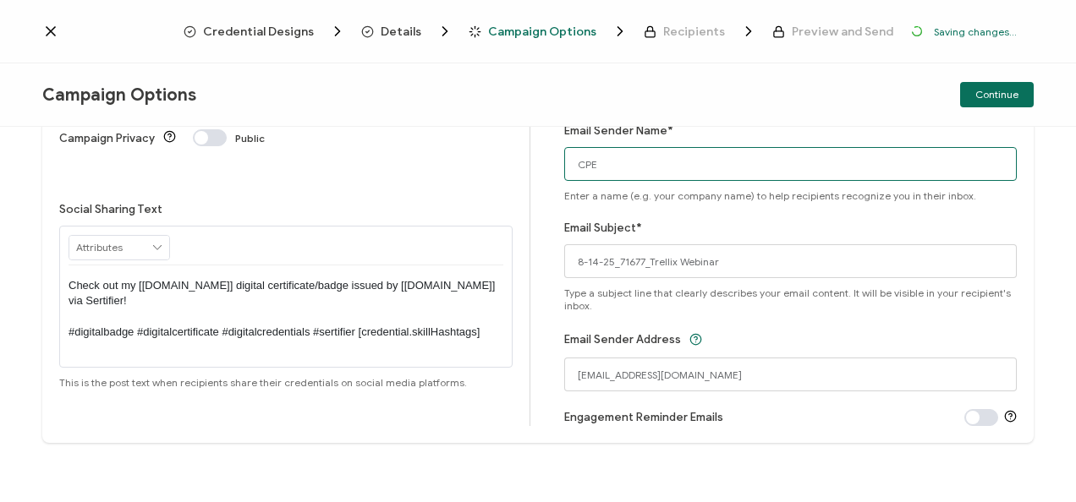
scroll to position [174, 0]
type input "CPE"
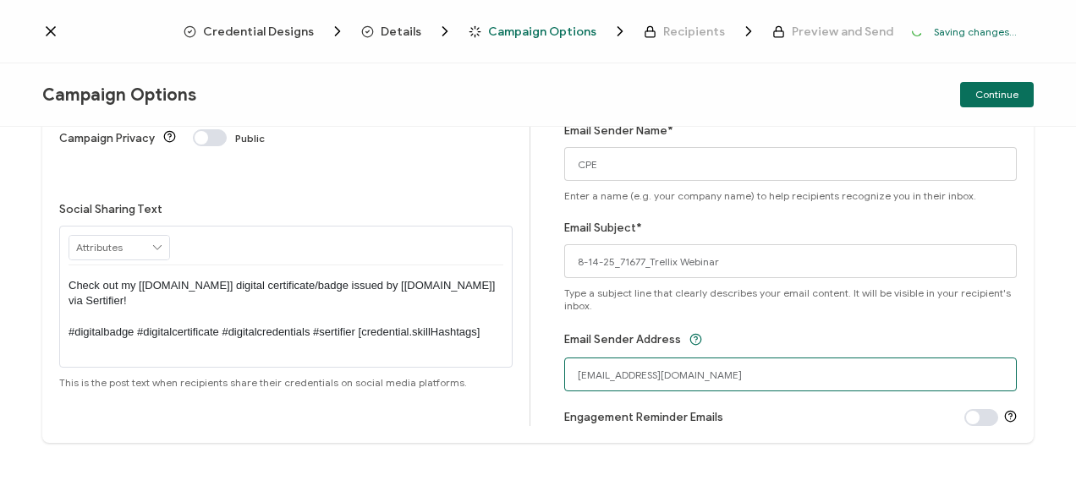
click at [612, 376] on input "no-reply@certificate.carahsoft.com" at bounding box center [790, 375] width 453 height 34
click at [650, 378] on input "CPE@certificate.carahsoft.com" at bounding box center [790, 375] width 453 height 34
type input "CPE@carahsoft.com"
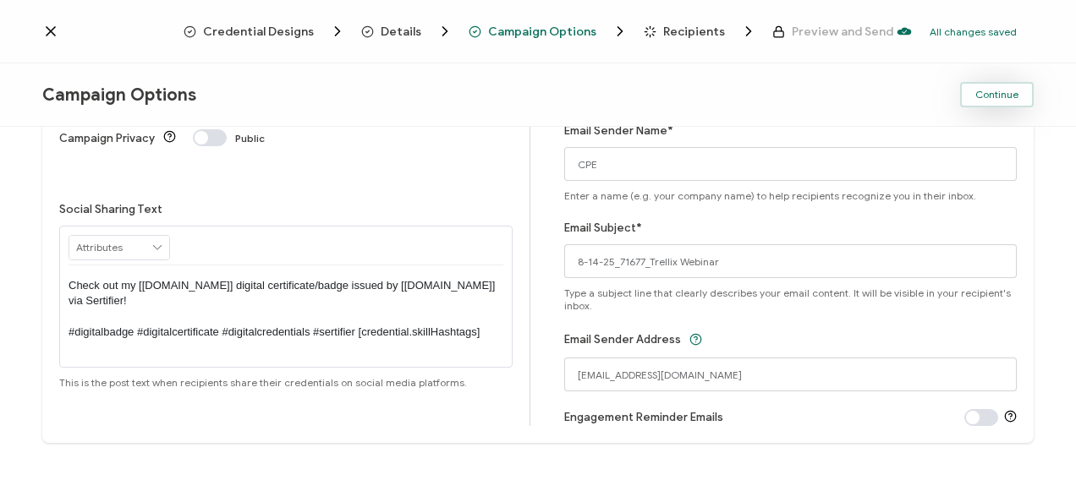
click at [988, 96] on span "Continue" at bounding box center [996, 95] width 43 height 10
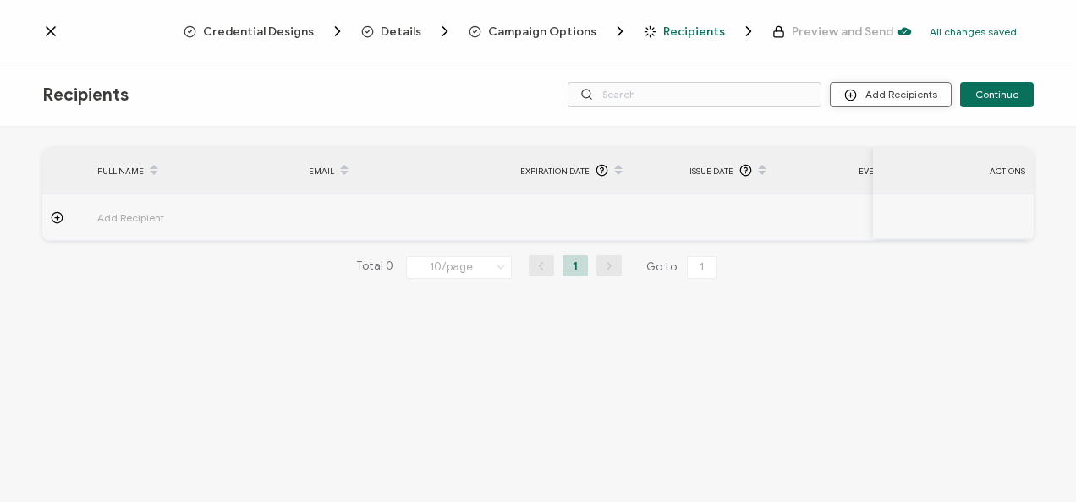
click at [937, 90] on button "Add Recipients" at bounding box center [891, 94] width 122 height 25
click at [927, 139] on span "Upload Recipients" at bounding box center [912, 140] width 85 height 13
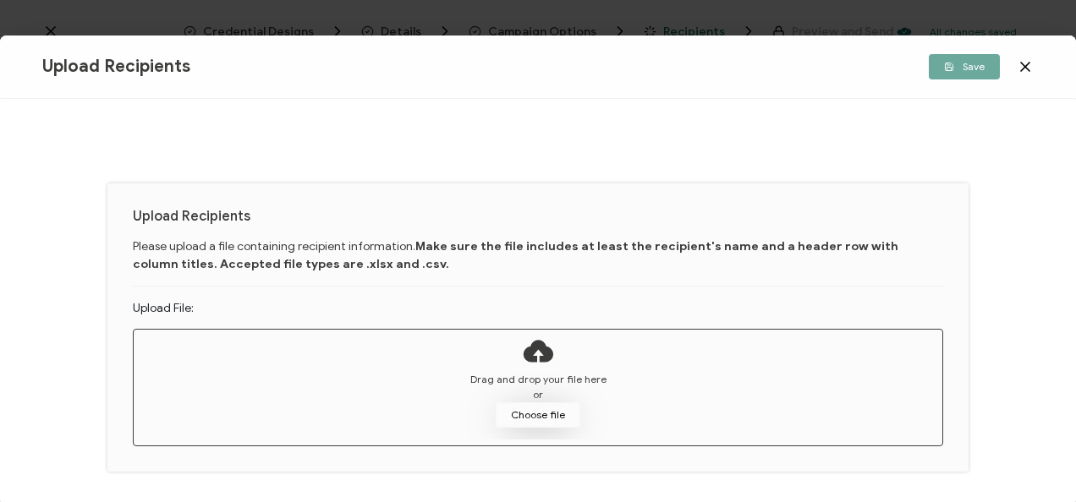
click at [543, 411] on button "Choose file" at bounding box center [538, 415] width 85 height 25
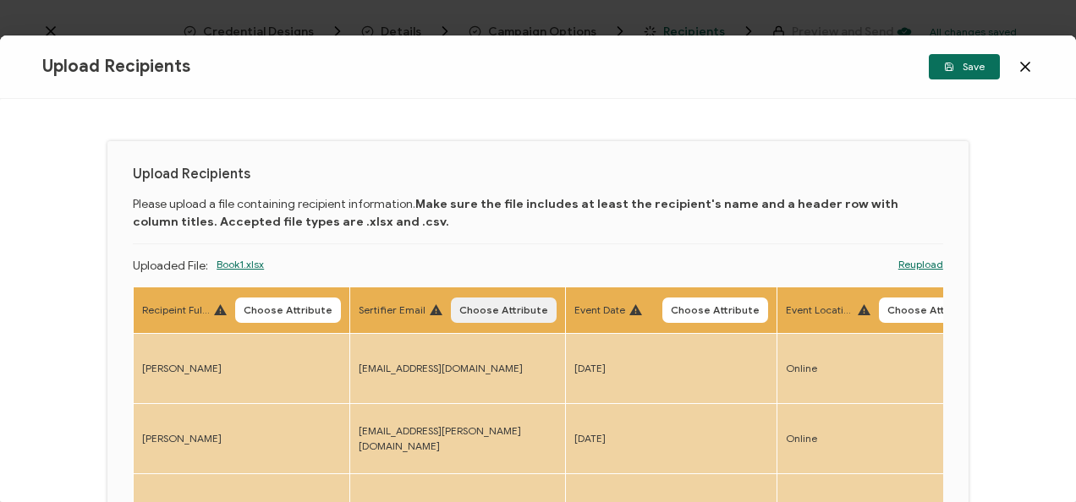
click at [505, 318] on button "Choose Attribute" at bounding box center [504, 310] width 106 height 25
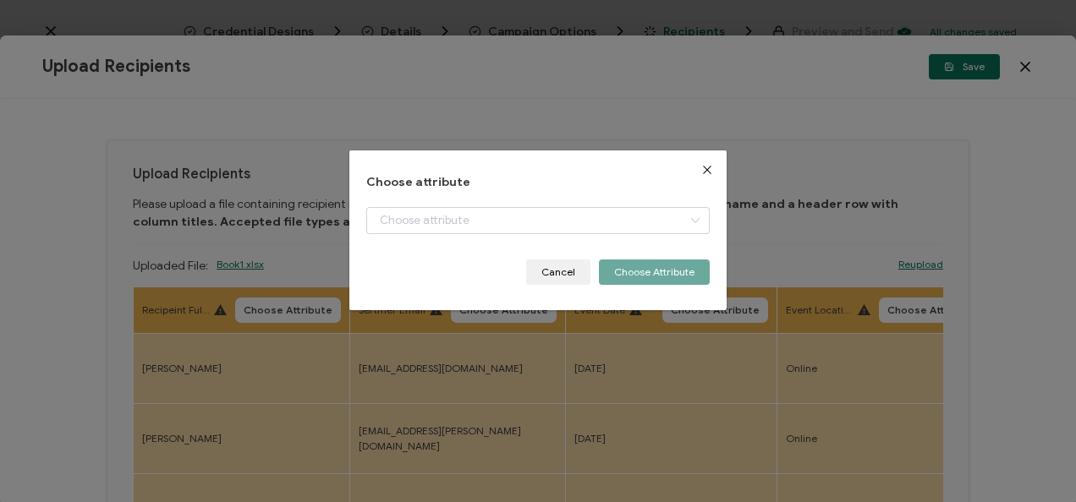
click at [700, 174] on icon "Close" at bounding box center [707, 170] width 14 height 14
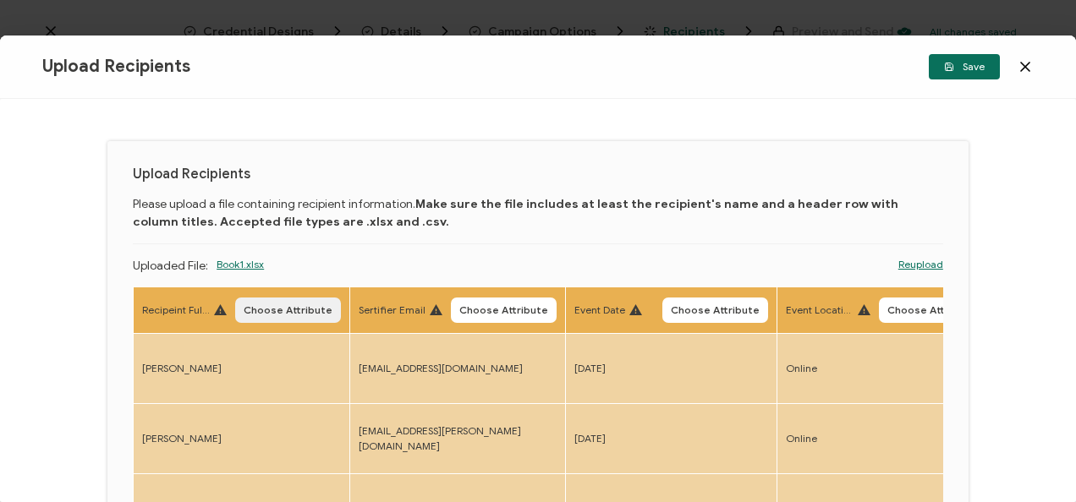
click at [293, 309] on span "Choose Attribute" at bounding box center [288, 310] width 89 height 10
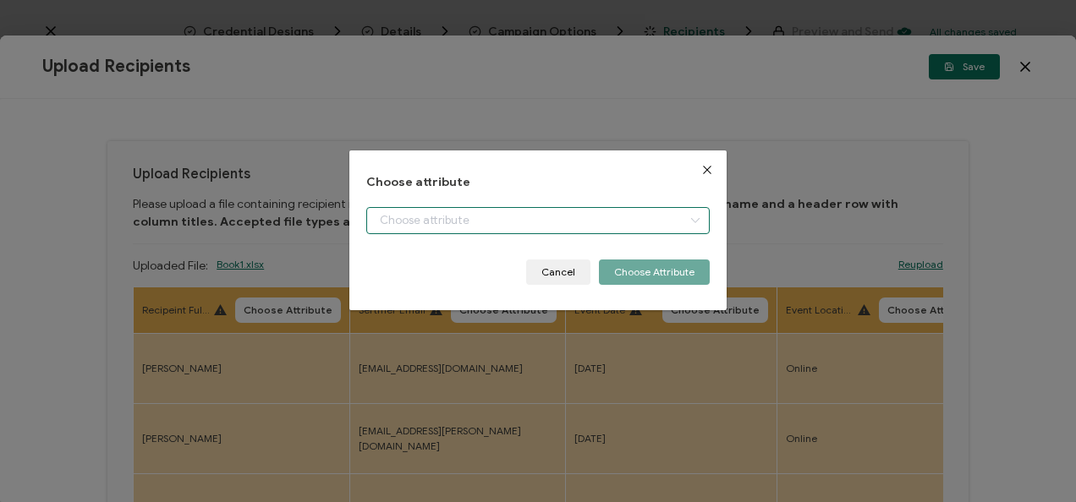
click at [411, 215] on input "dialog" at bounding box center [537, 220] width 343 height 27
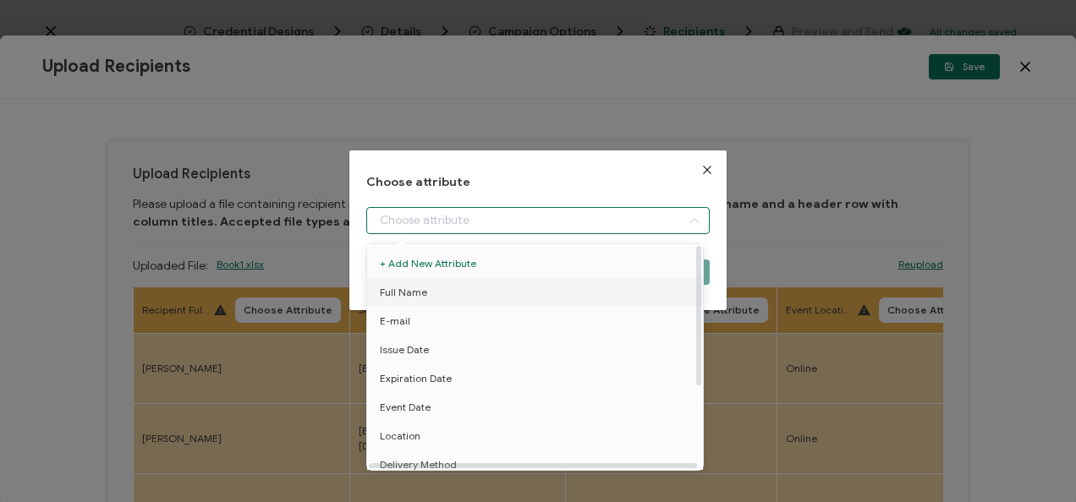
click at [426, 279] on li "Full Name" at bounding box center [538, 292] width 350 height 29
type input "Full Name"
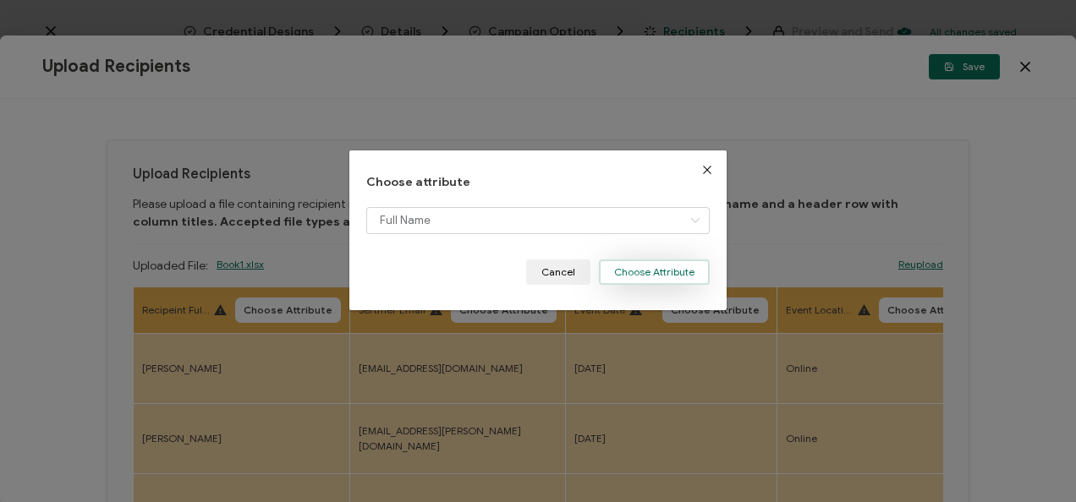
click at [617, 282] on button "Choose Attribute" at bounding box center [654, 272] width 111 height 25
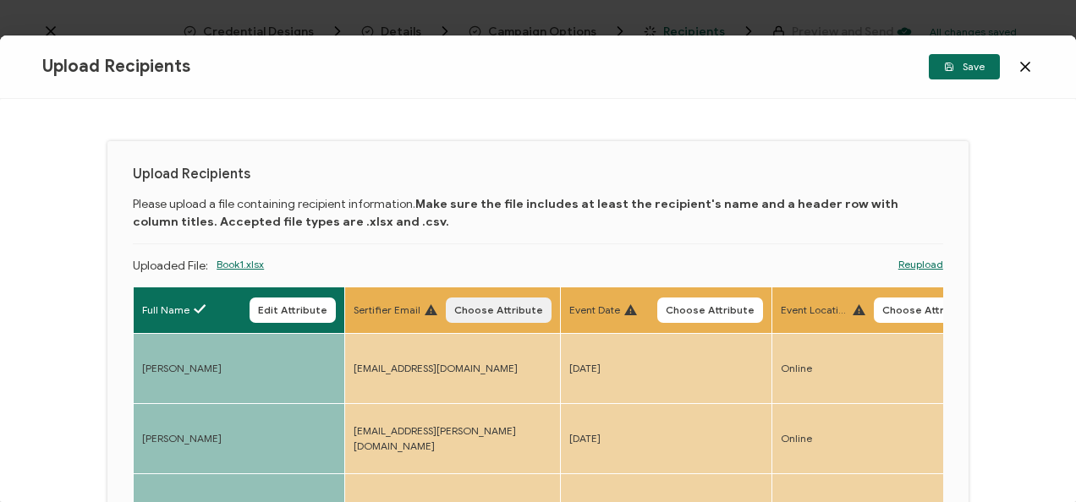
click at [511, 317] on button "Choose Attribute" at bounding box center [499, 310] width 106 height 25
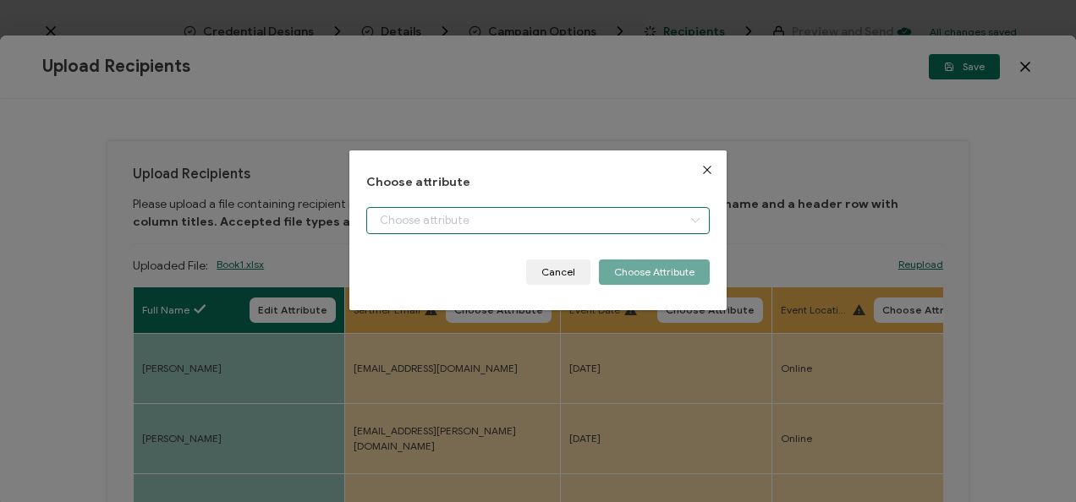
click at [452, 223] on input "dialog" at bounding box center [537, 220] width 343 height 27
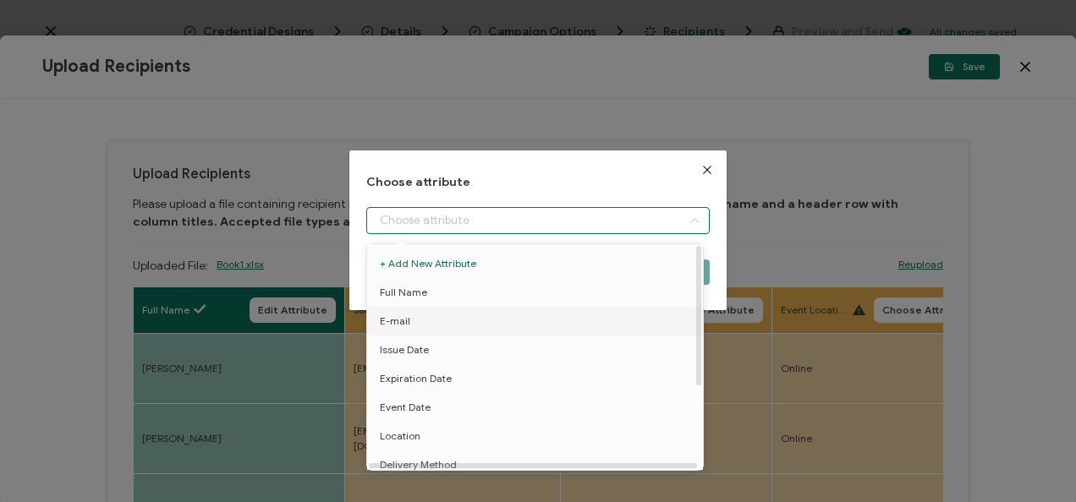
click at [459, 317] on li "E-mail" at bounding box center [538, 321] width 350 height 29
type input "E-mail"
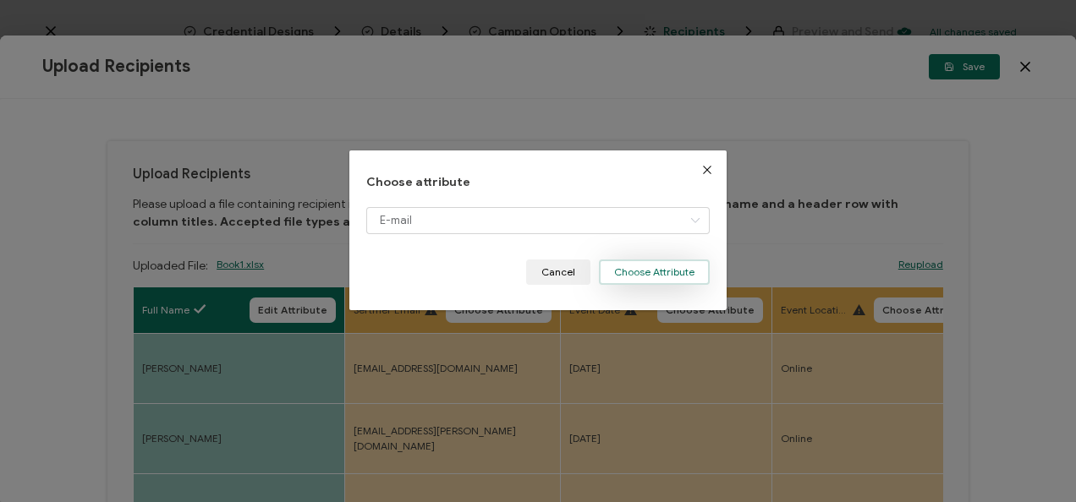
click at [624, 264] on button "Choose Attribute" at bounding box center [654, 272] width 111 height 25
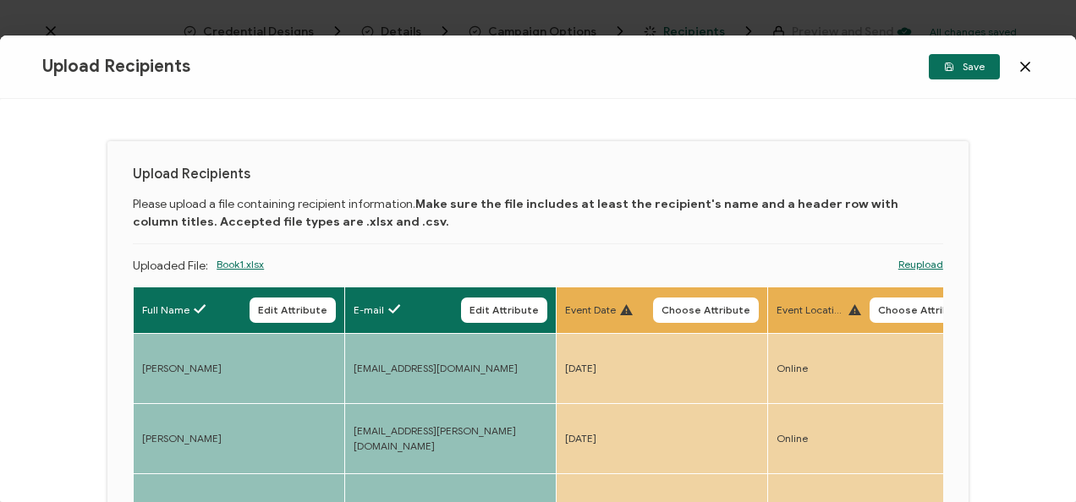
click at [672, 295] on th "Event Date Choose Attribute" at bounding box center [662, 310] width 211 height 47
click at [676, 330] on th "Event Date Choose Attribute" at bounding box center [662, 310] width 211 height 47
click at [703, 312] on span "Choose Attribute" at bounding box center [706, 310] width 89 height 10
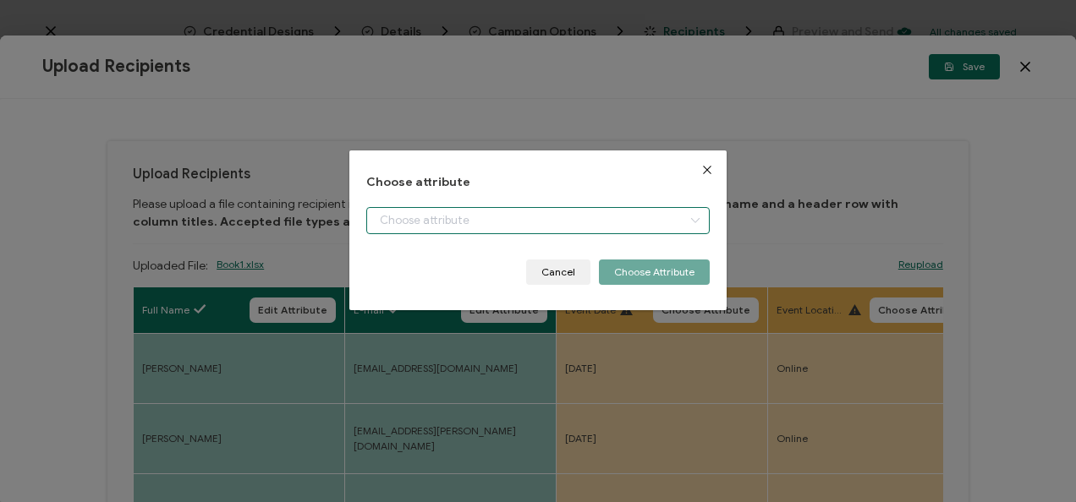
click at [604, 227] on input "dialog" at bounding box center [537, 220] width 343 height 27
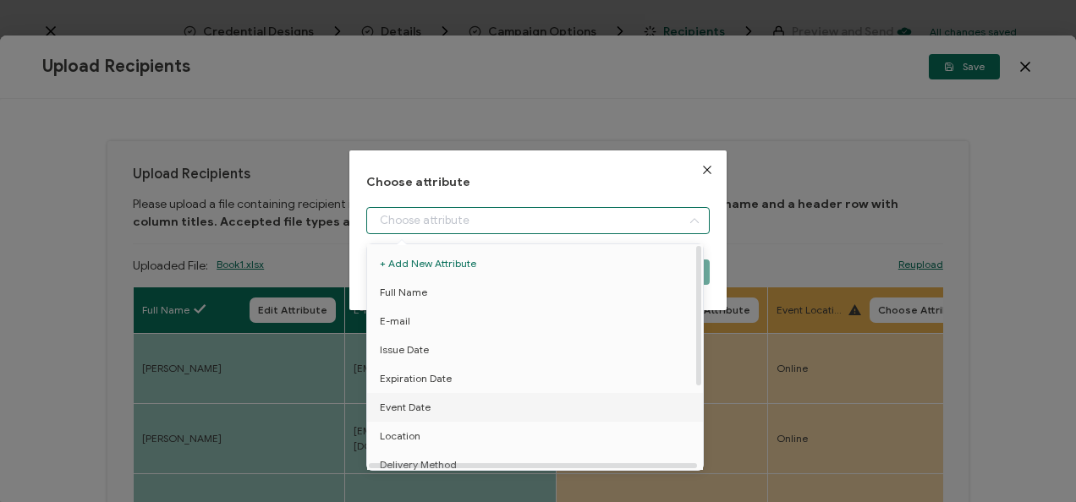
click at [556, 410] on li "Event Date" at bounding box center [538, 407] width 350 height 29
type input "Event Date"
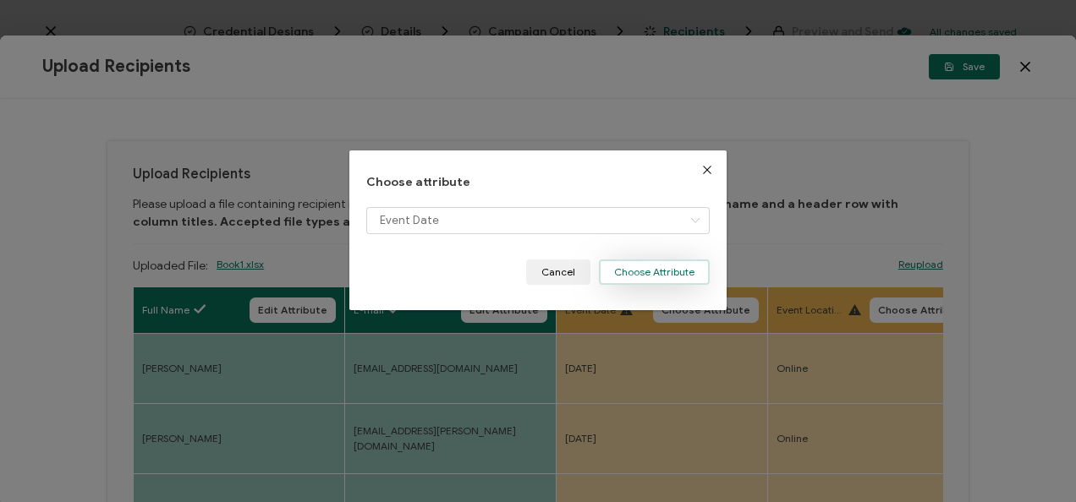
click at [661, 272] on button "Choose Attribute" at bounding box center [654, 272] width 111 height 25
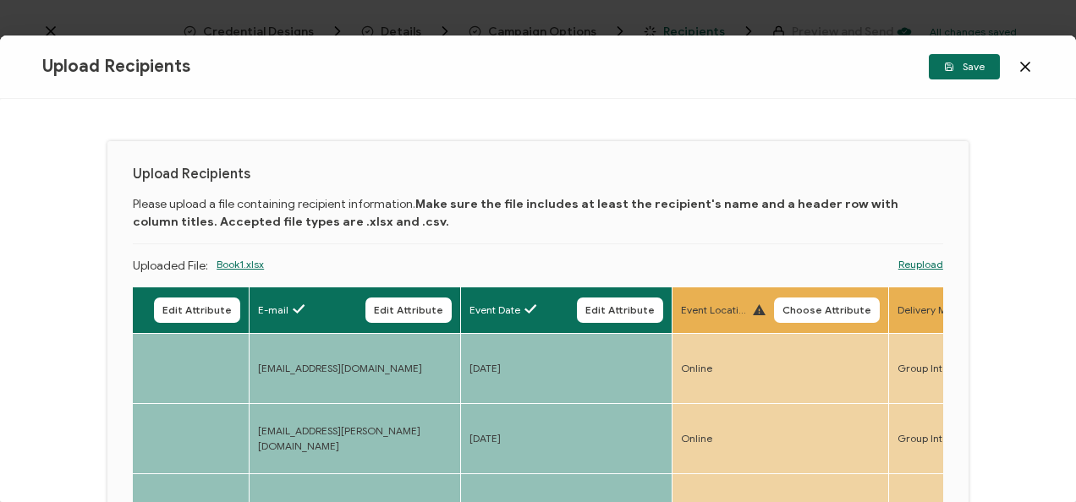
scroll to position [0, 165]
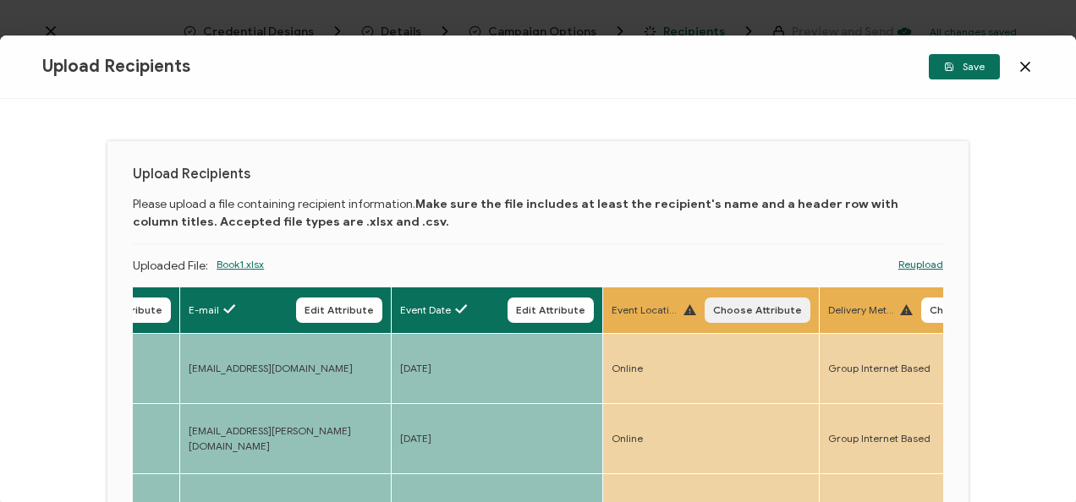
click at [748, 313] on span "Choose Attribute" at bounding box center [757, 310] width 89 height 10
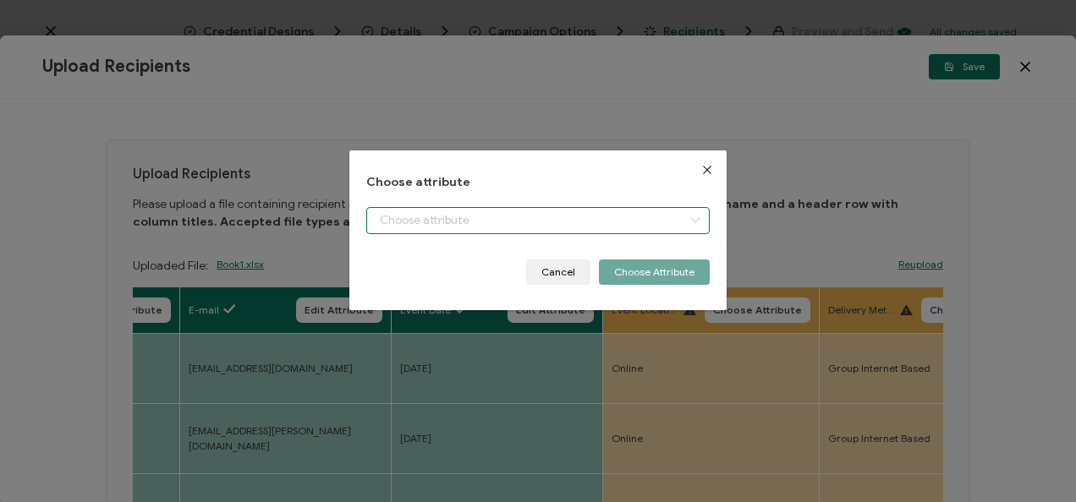
click at [655, 232] on input "dialog" at bounding box center [537, 220] width 343 height 27
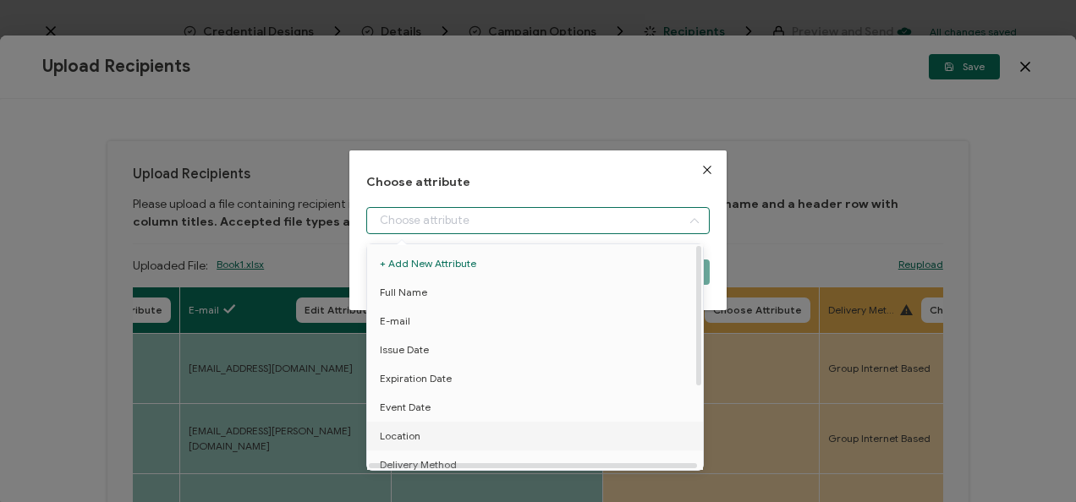
click at [487, 430] on li "Location" at bounding box center [538, 436] width 350 height 29
type input "Location"
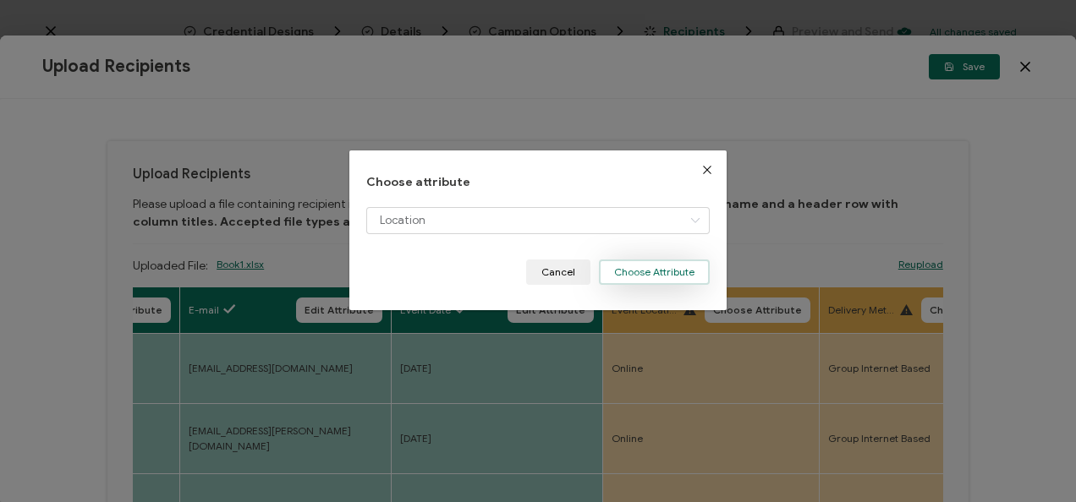
click at [661, 272] on button "Choose Attribute" at bounding box center [654, 272] width 111 height 25
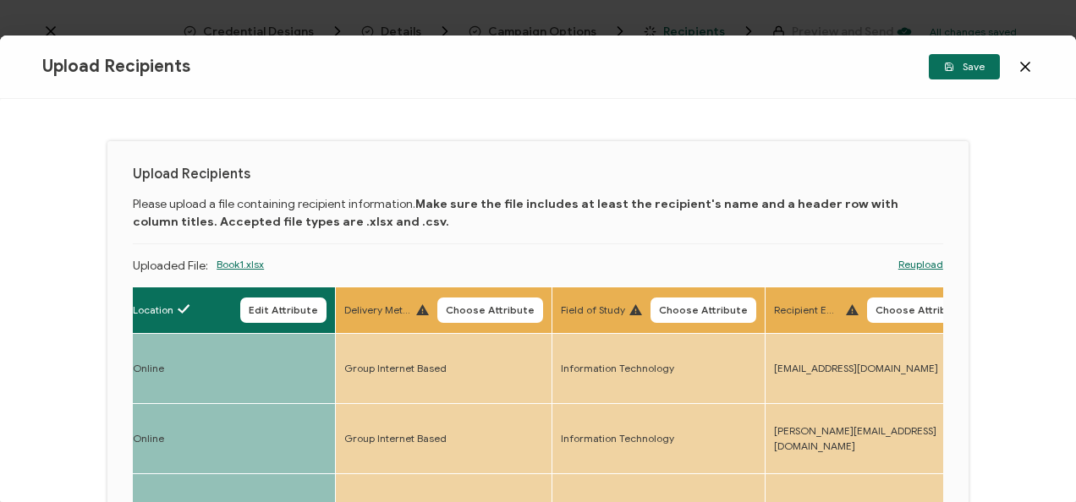
scroll to position [0, 656]
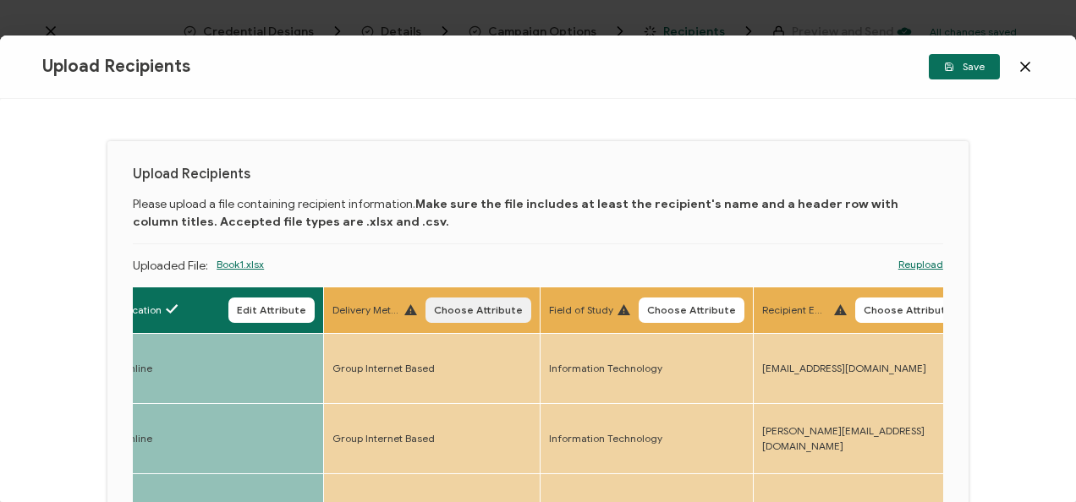
click at [464, 305] on span "Choose Attribute" at bounding box center [478, 310] width 89 height 10
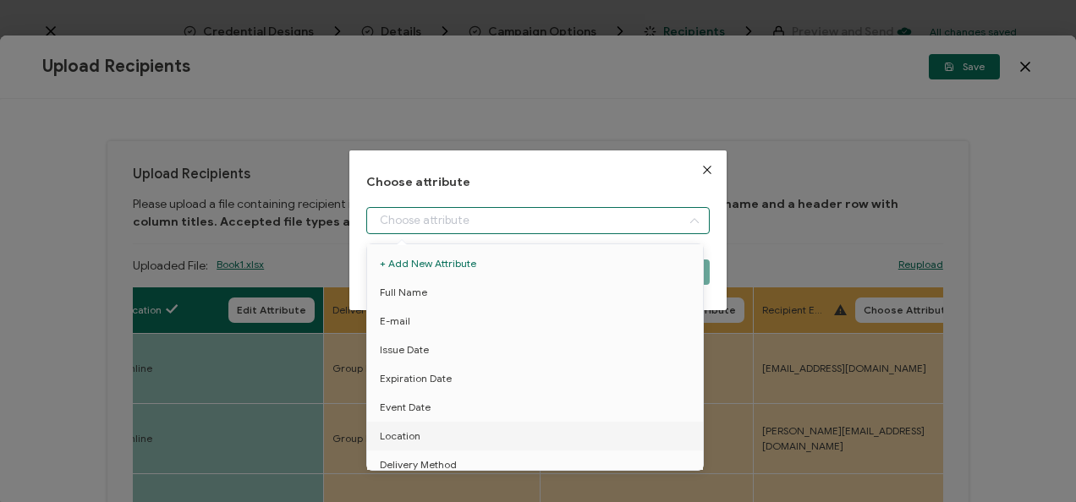
click at [462, 232] on input "dialog" at bounding box center [537, 220] width 343 height 27
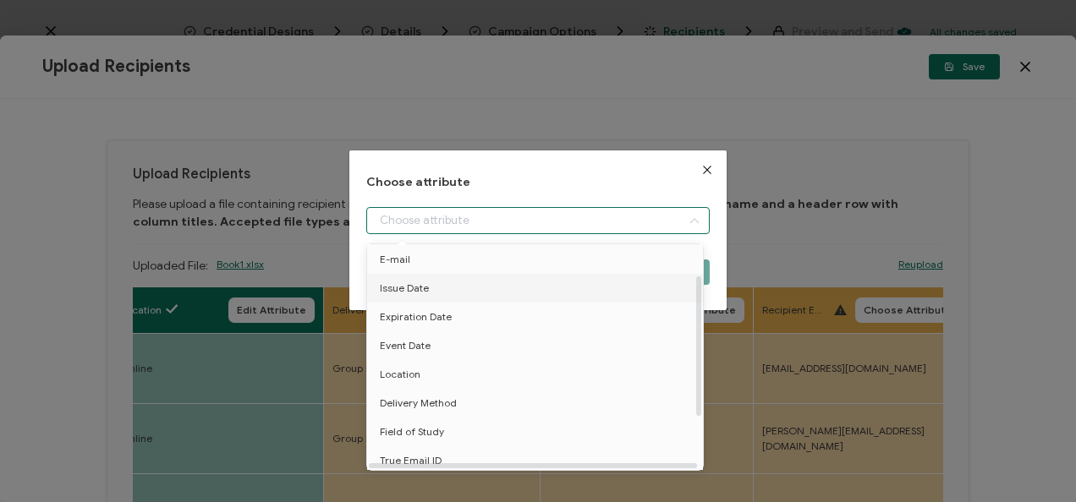
scroll to position [72, 0]
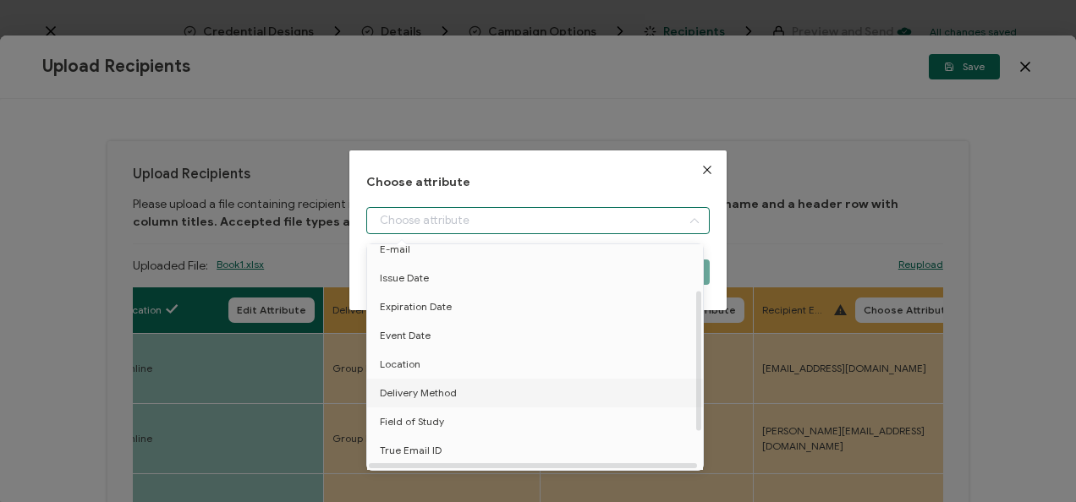
click at [453, 389] on span "Delivery Method" at bounding box center [418, 393] width 77 height 29
type input "Delivery Method"
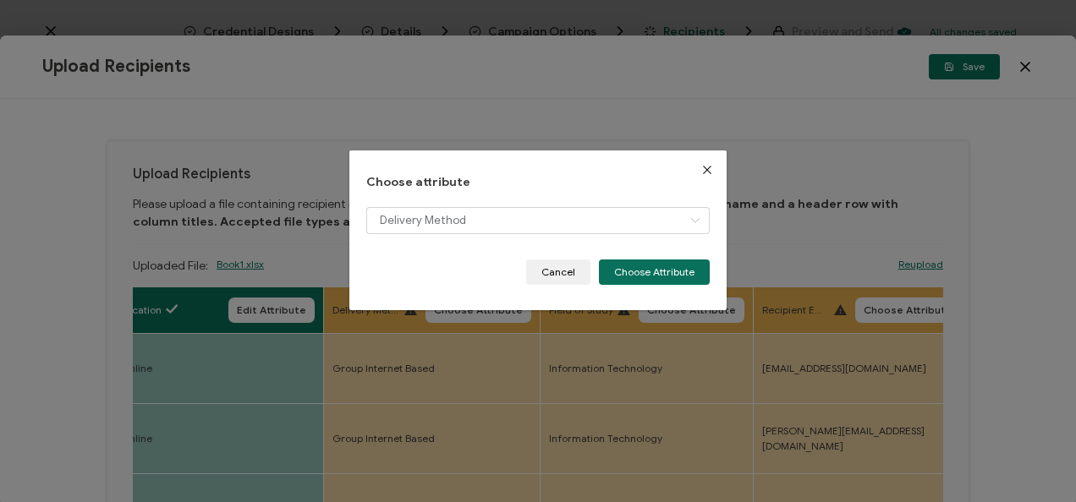
click at [618, 289] on div "Choose attribute Delivery Method Cancel Choose Attribute" at bounding box center [537, 231] width 376 height 160
click at [611, 274] on button "Choose Attribute" at bounding box center [654, 272] width 111 height 25
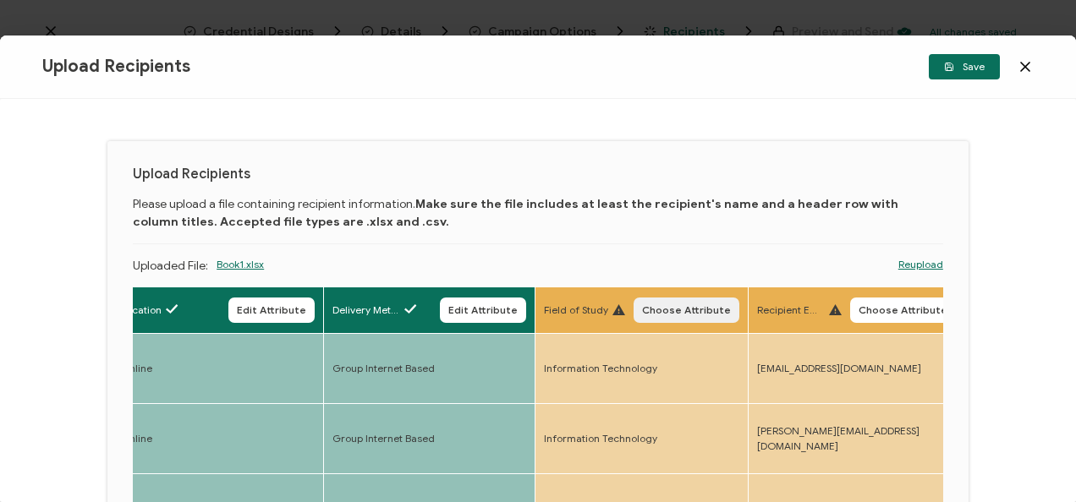
click at [666, 299] on button "Choose Attribute" at bounding box center [687, 310] width 106 height 25
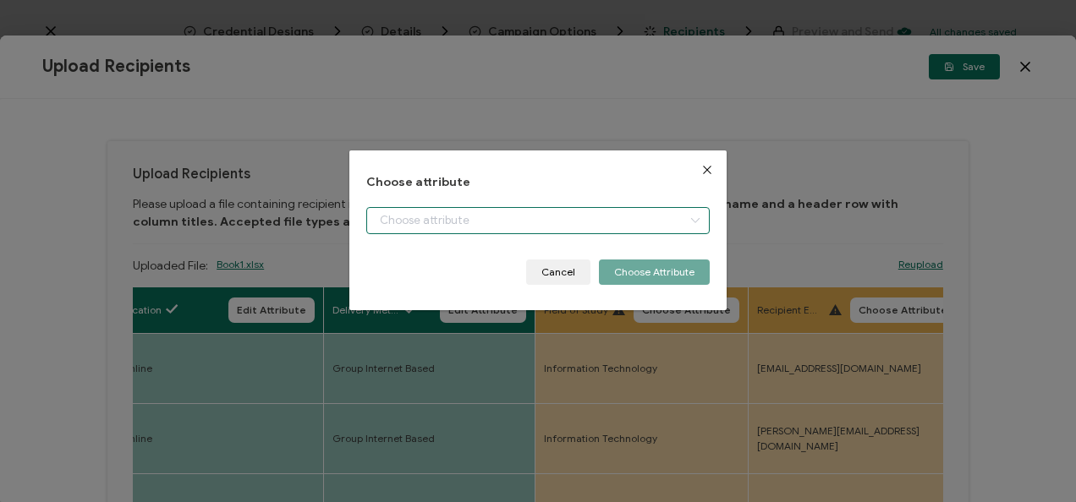
click at [590, 221] on input "dialog" at bounding box center [537, 220] width 343 height 27
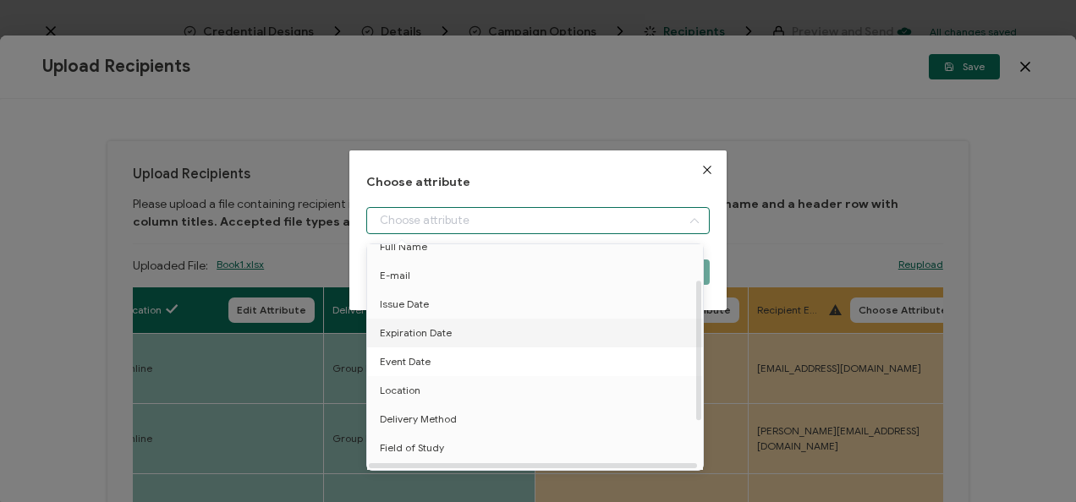
scroll to position [70, 0]
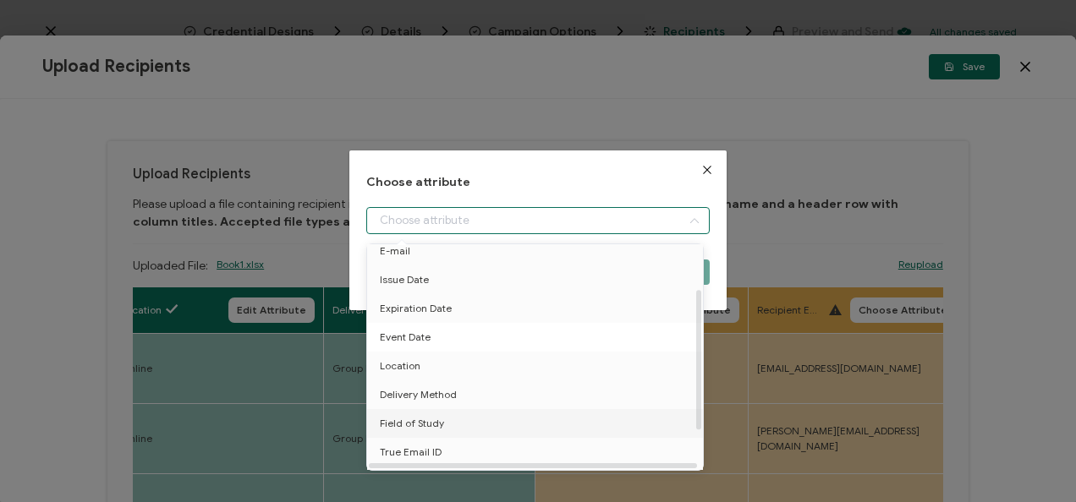
click at [500, 418] on li "Field of Study" at bounding box center [538, 423] width 350 height 29
type input "Field of Study"
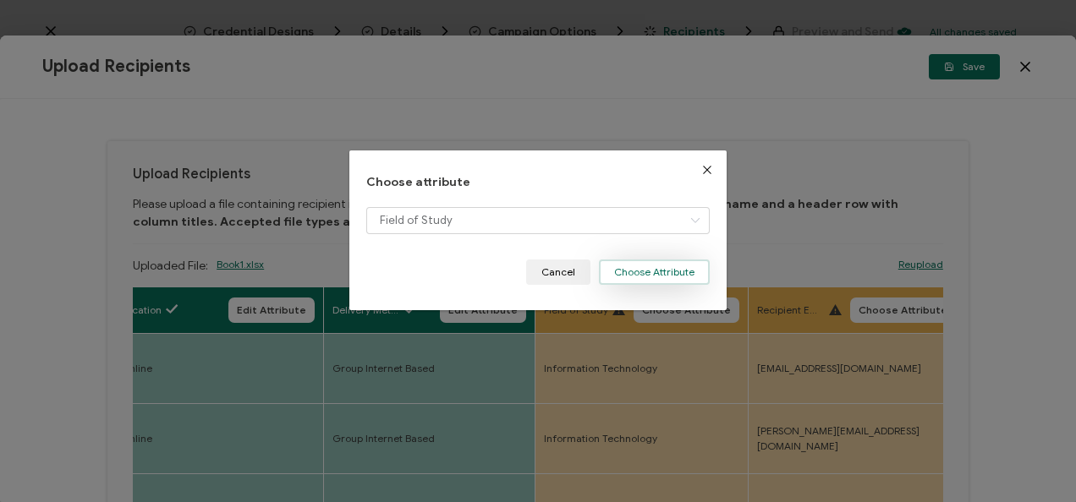
click at [638, 266] on button "Choose Attribute" at bounding box center [654, 272] width 111 height 25
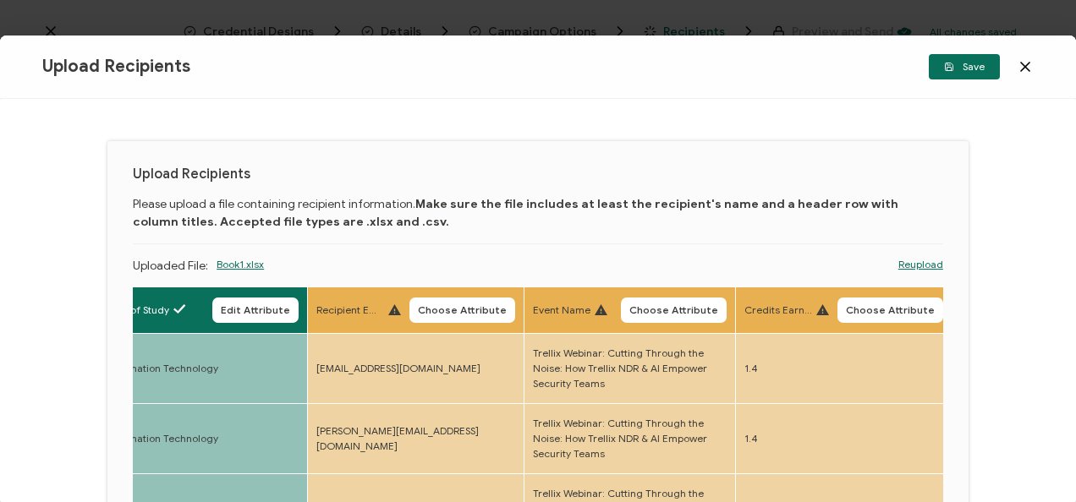
scroll to position [0, 1096]
click at [485, 315] on span "Choose Attribute" at bounding box center [461, 310] width 89 height 10
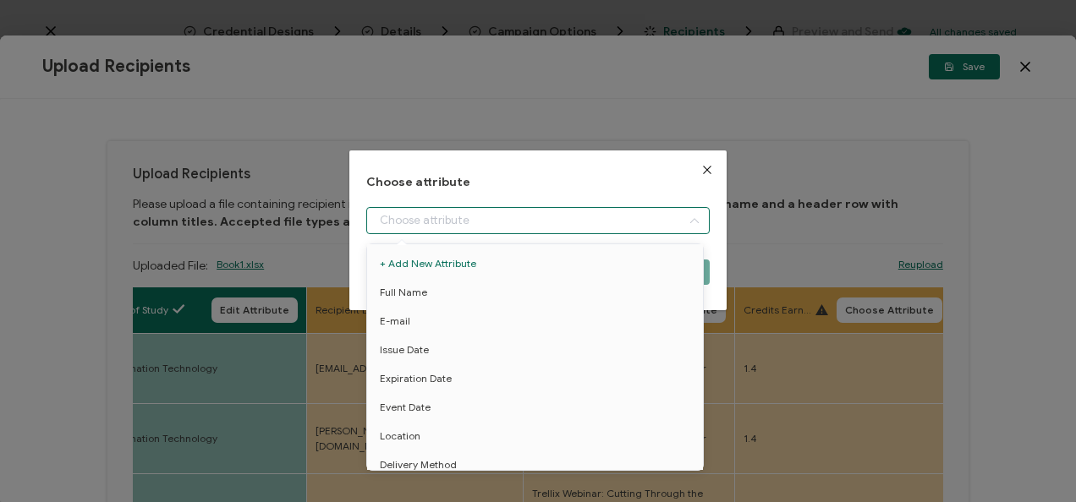
click at [480, 211] on input "dialog" at bounding box center [537, 220] width 343 height 27
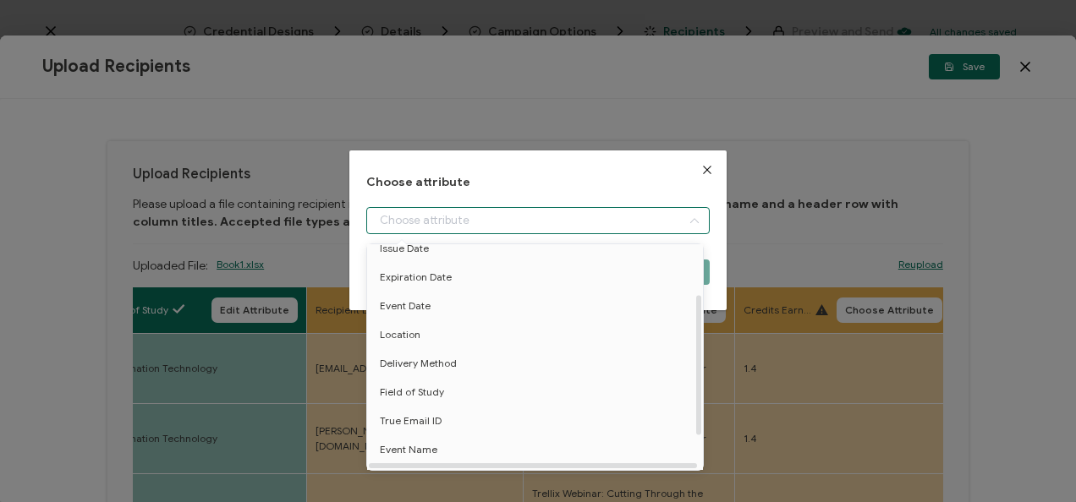
scroll to position [132, 0]
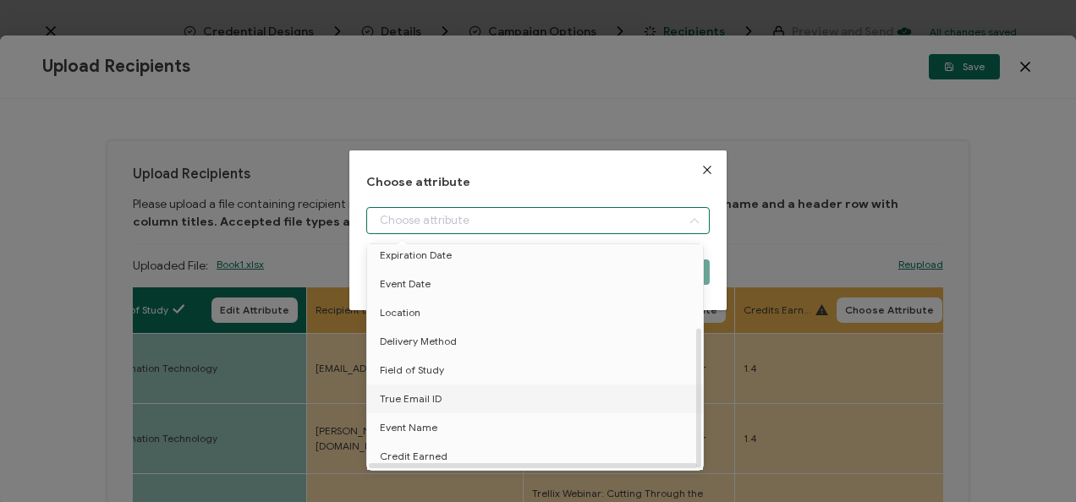
click at [467, 386] on li "True Email ID" at bounding box center [538, 399] width 350 height 29
type input "True Email ID"
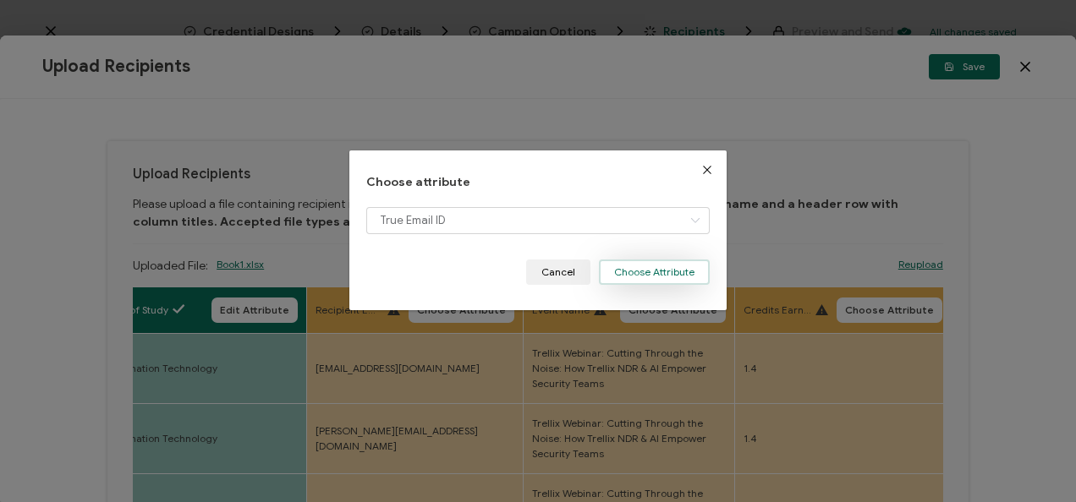
click at [668, 280] on button "Choose Attribute" at bounding box center [654, 272] width 111 height 25
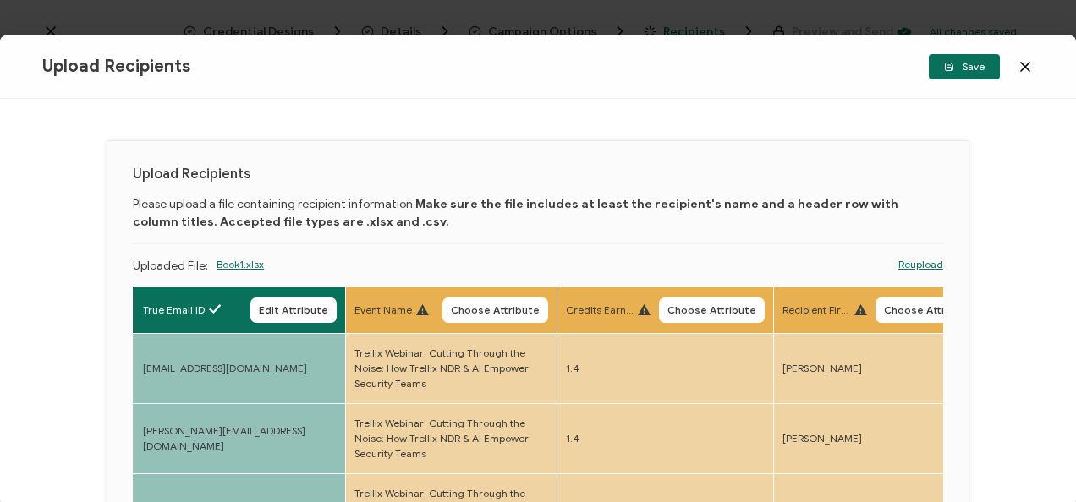
scroll to position [0, 1364]
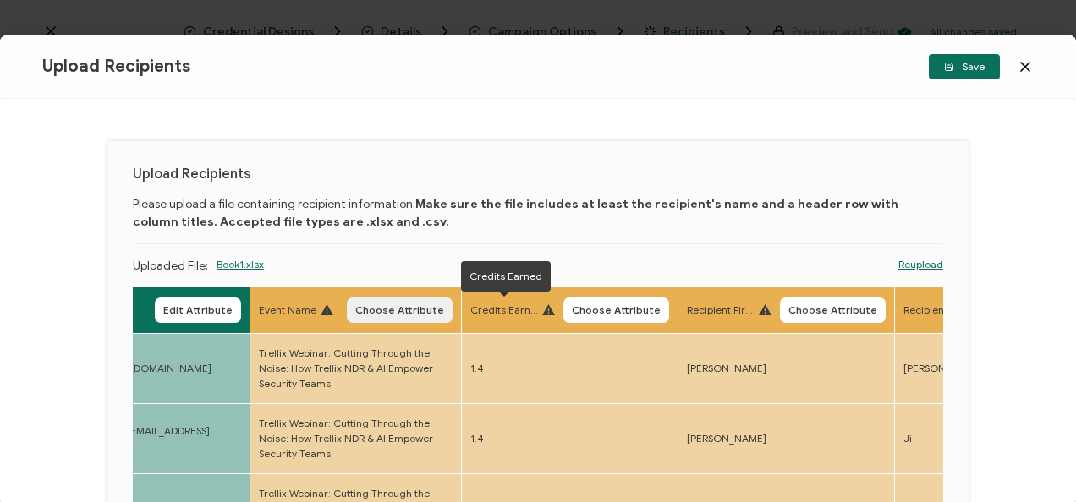
click at [408, 309] on span "Choose Attribute" at bounding box center [399, 310] width 89 height 10
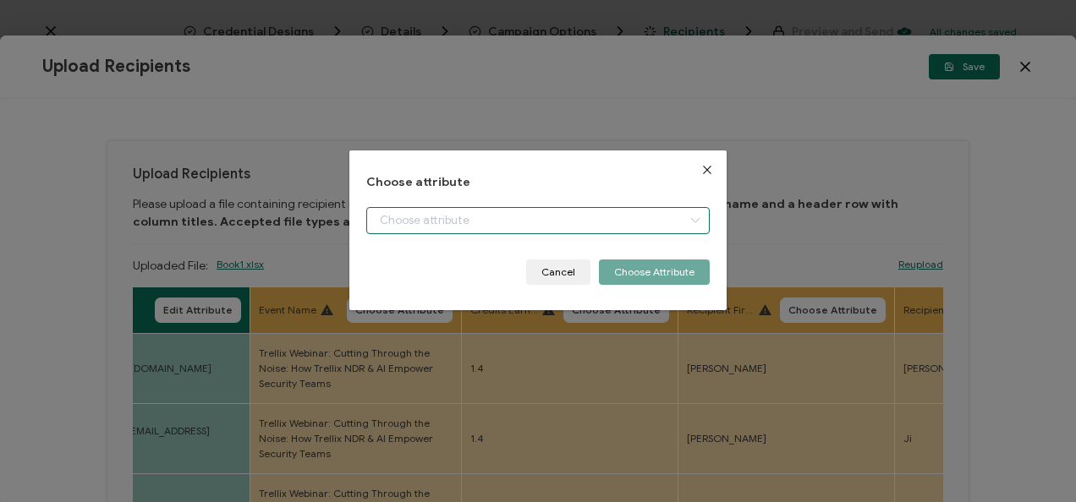
click at [428, 229] on input "dialog" at bounding box center [537, 220] width 343 height 27
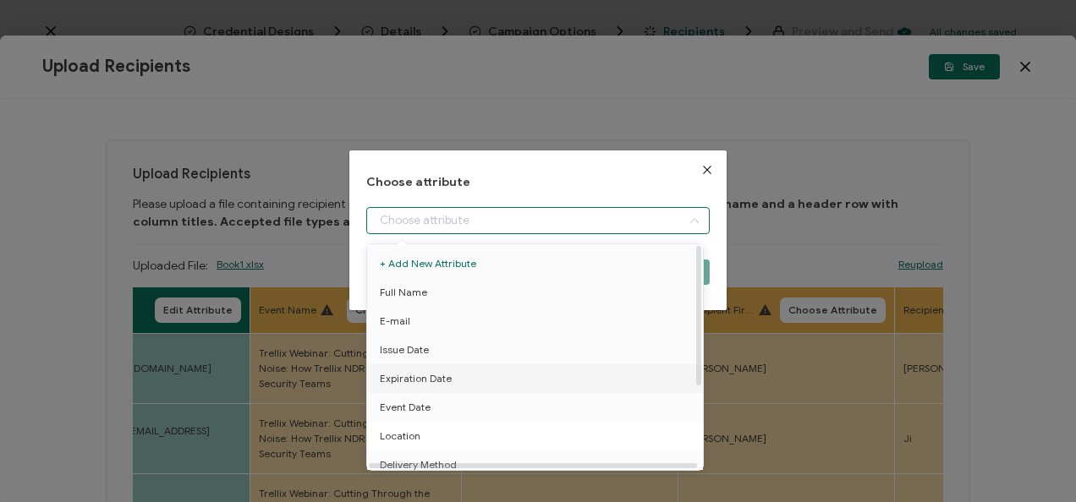
scroll to position [132, 0]
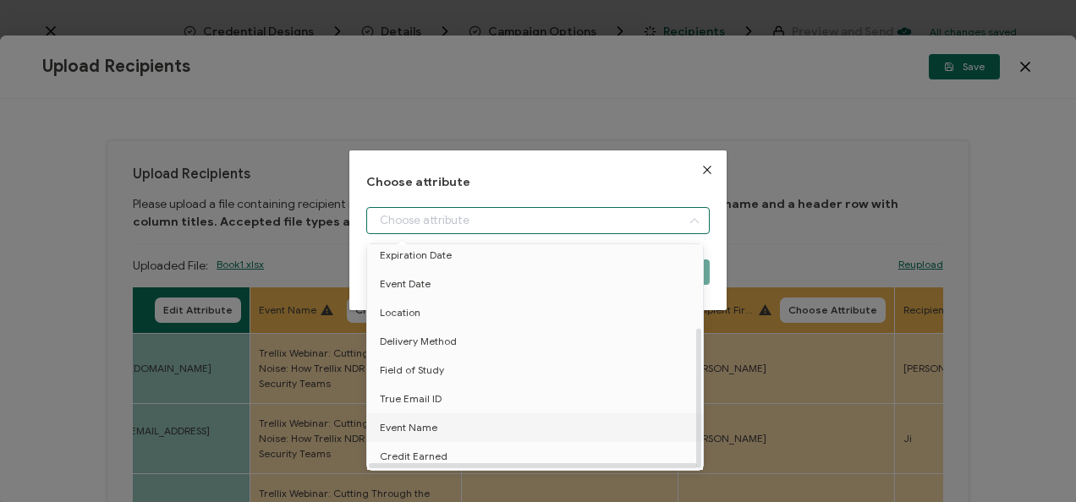
click at [462, 415] on li "Event Name" at bounding box center [538, 428] width 350 height 29
type input "Event Name"
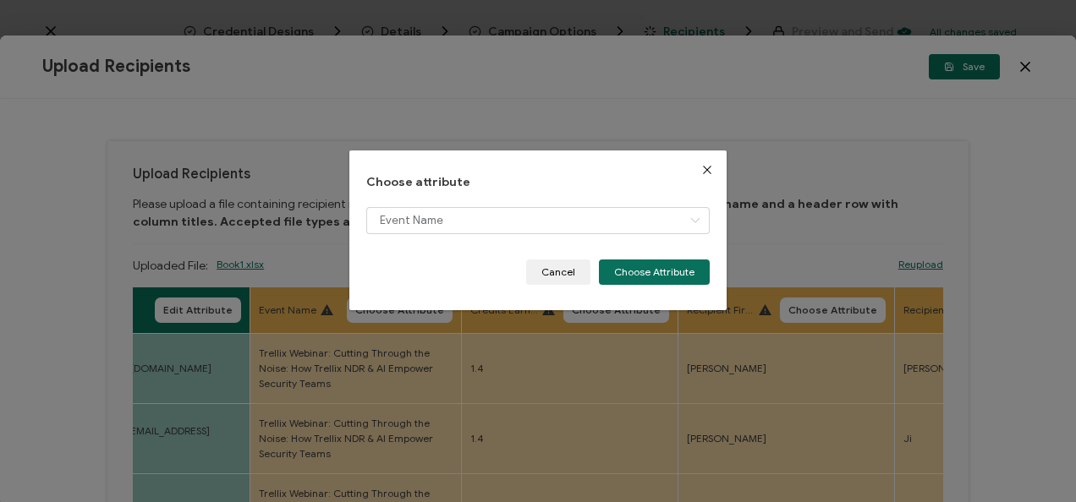
click at [648, 256] on div "Event Name" at bounding box center [537, 233] width 343 height 52
click at [653, 277] on button "Choose Attribute" at bounding box center [654, 272] width 111 height 25
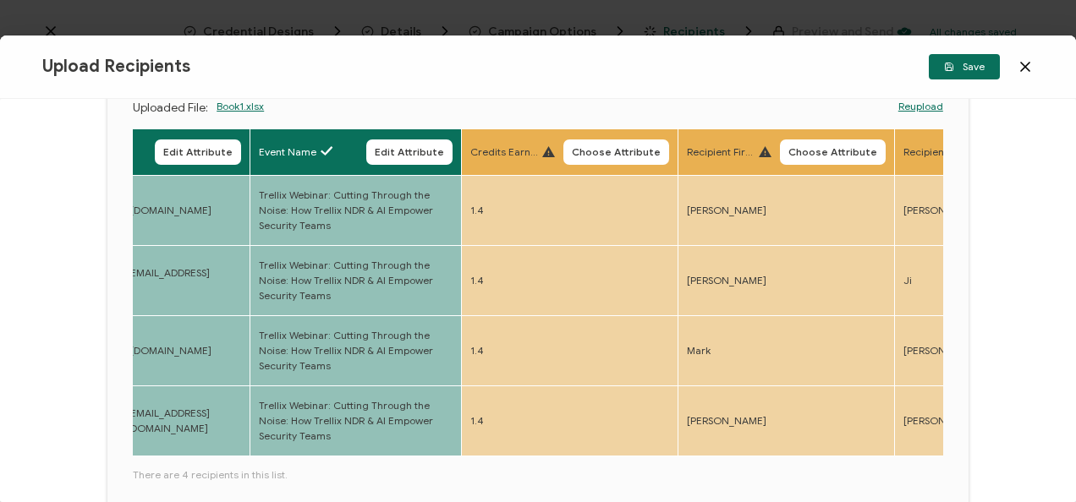
scroll to position [163, 0]
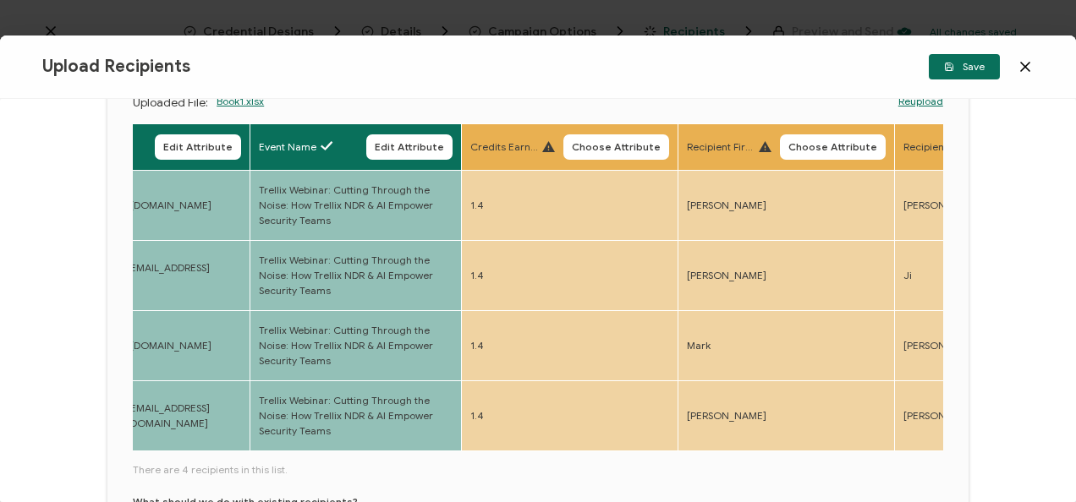
click at [618, 128] on th "Credits Earned Choose Attribute" at bounding box center [570, 147] width 217 height 47
click at [623, 139] on button "Choose Attribute" at bounding box center [616, 147] width 106 height 25
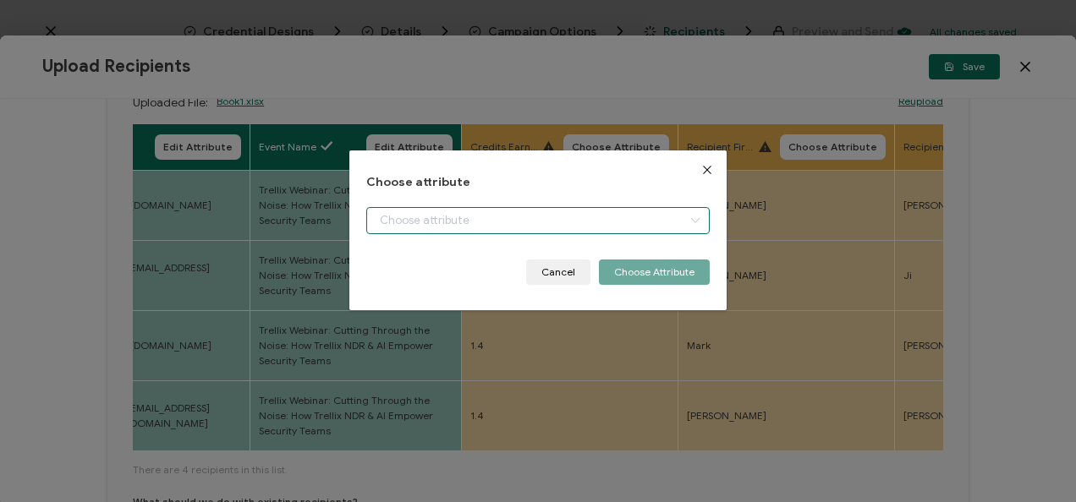
click at [548, 227] on input "dialog" at bounding box center [537, 220] width 343 height 27
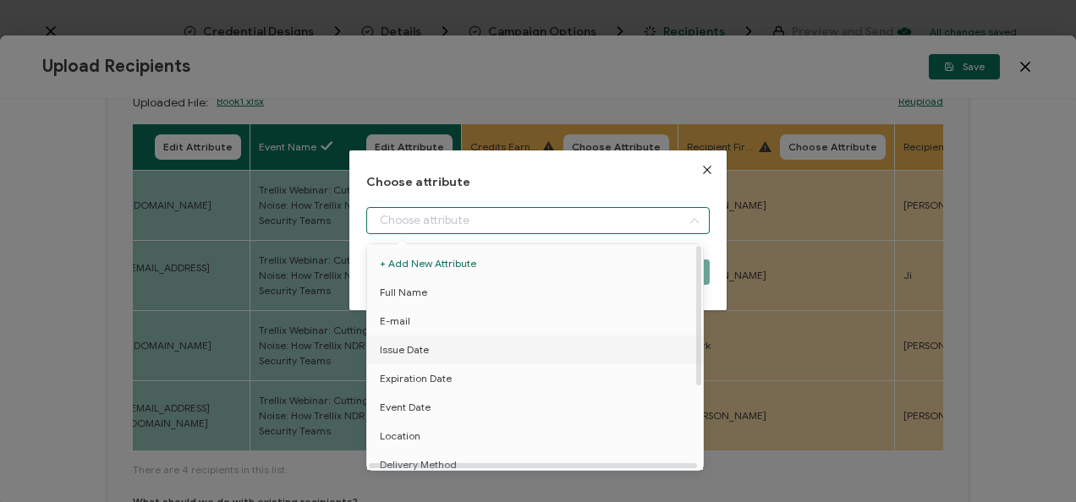
scroll to position [132, 0]
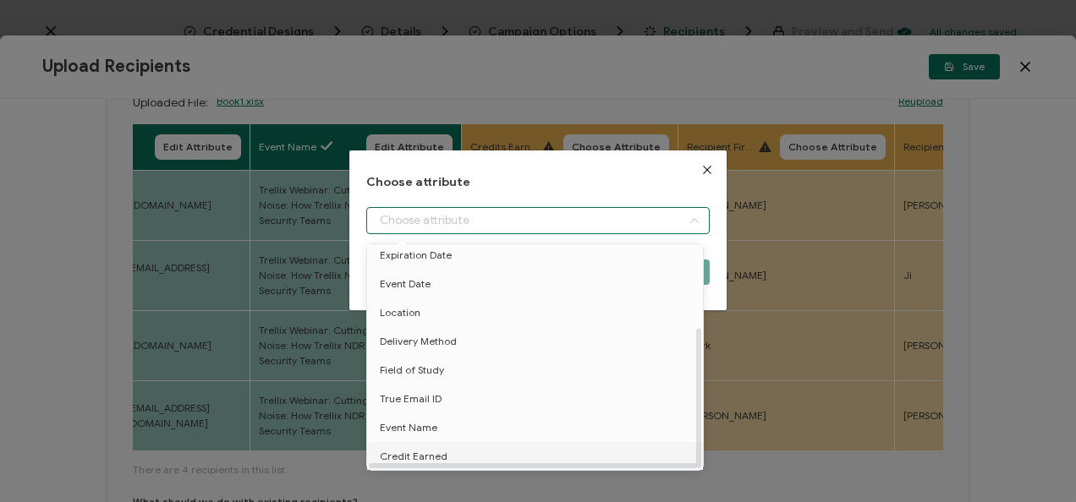
click at [447, 453] on li "Credit Earned" at bounding box center [538, 456] width 350 height 29
type input "Credit Earned"
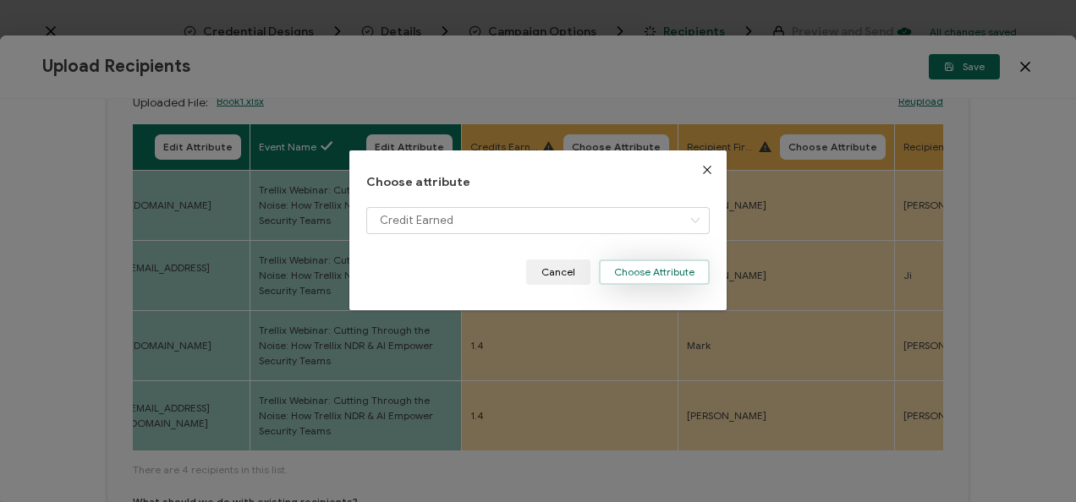
click at [673, 280] on button "Choose Attribute" at bounding box center [654, 272] width 111 height 25
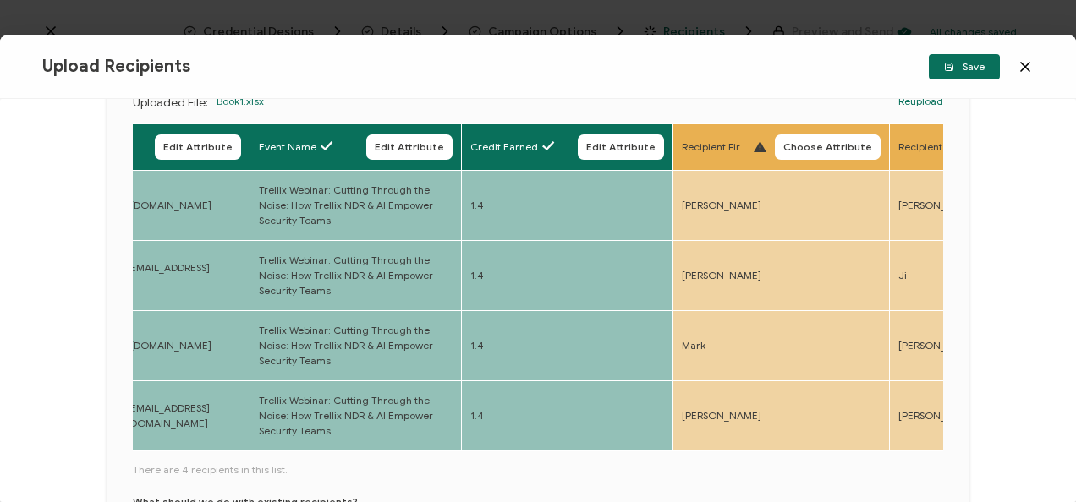
click at [932, 80] on div "Upload Recipients Save" at bounding box center [538, 67] width 1076 height 63
drag, startPoint x: 961, startPoint y: 72, endPoint x: 993, endPoint y: 237, distance: 168.1
click at [993, 237] on div "Upload Recipients Save Upload Recipients Please upload a file containing recipi…" at bounding box center [538, 269] width 1076 height 467
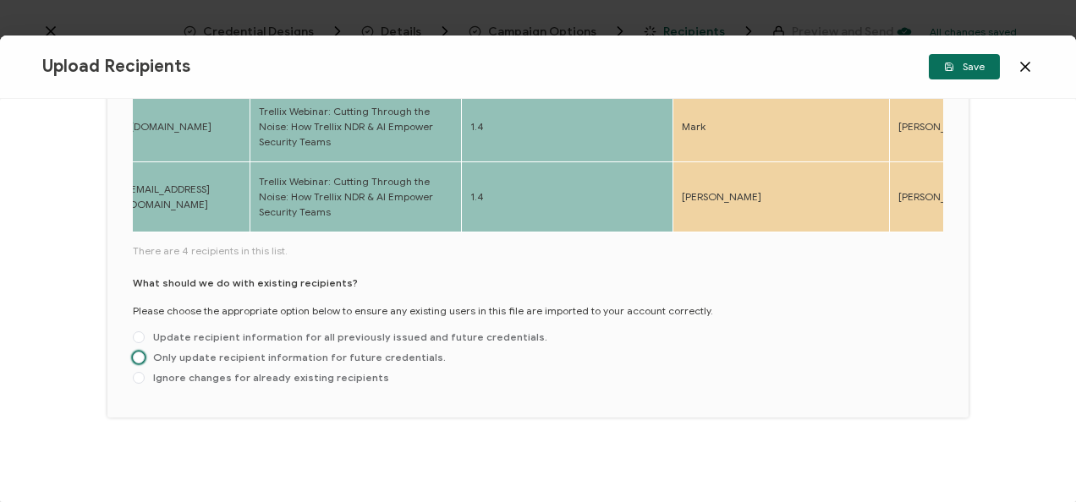
click at [184, 358] on span "Only update recipient information for future credentials." at bounding box center [295, 357] width 301 height 13
click at [145, 358] on input "Only update recipient information for future credentials." at bounding box center [139, 359] width 12 height 14
radio input "true"
click at [962, 71] on span "Save" at bounding box center [964, 67] width 41 height 10
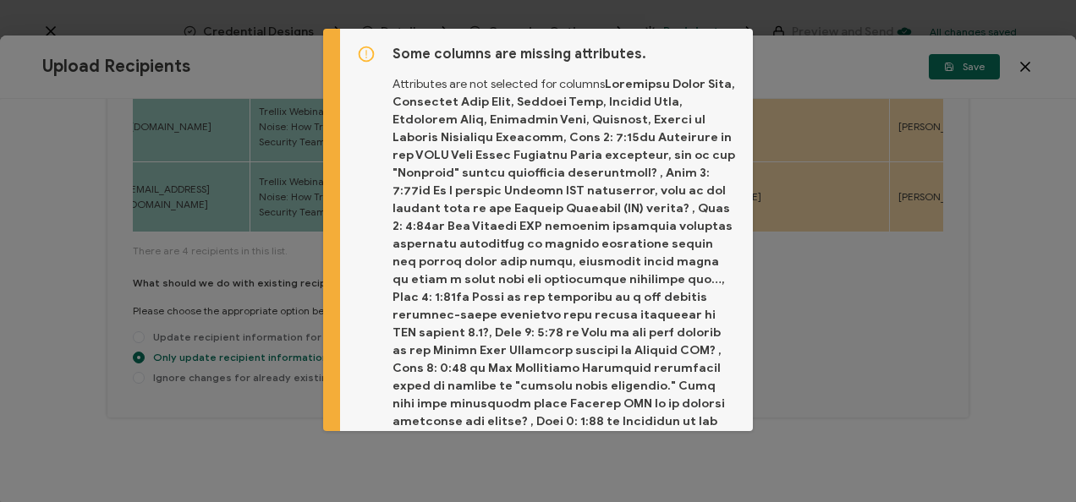
scroll to position [289, 0]
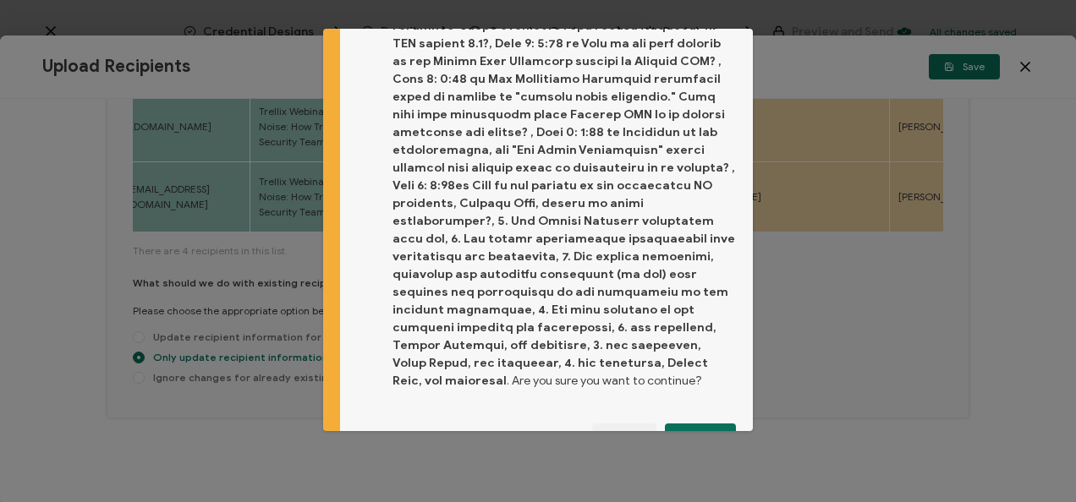
click at [685, 386] on div "Some columns are missing attributes. Attributes are not selected for columns . …" at bounding box center [547, 102] width 414 height 727
click at [691, 431] on span "Proceed" at bounding box center [700, 436] width 41 height 10
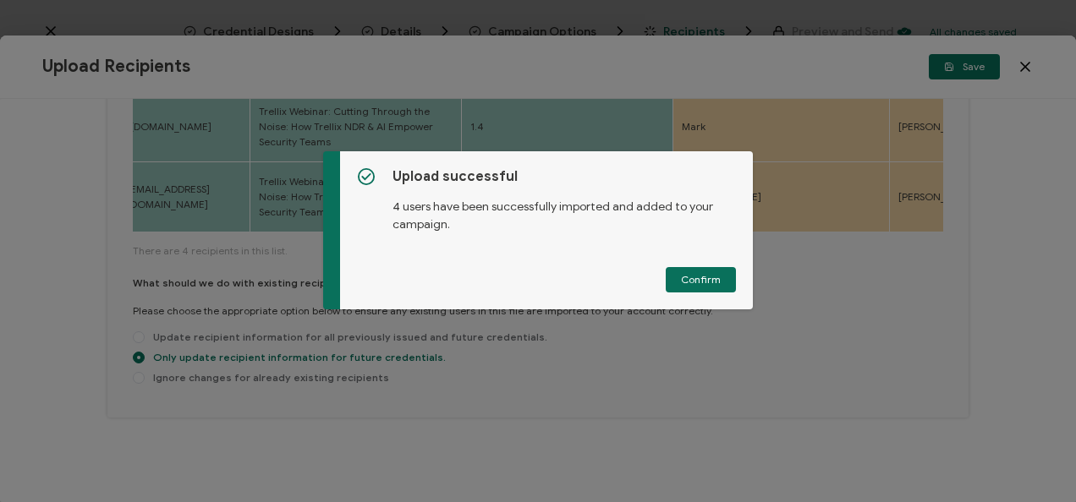
click at [689, 293] on div "Upload successful 4 users have been successfully imported and added to your cam…" at bounding box center [547, 230] width 414 height 158
click at [689, 291] on button "Confirm" at bounding box center [701, 279] width 70 height 25
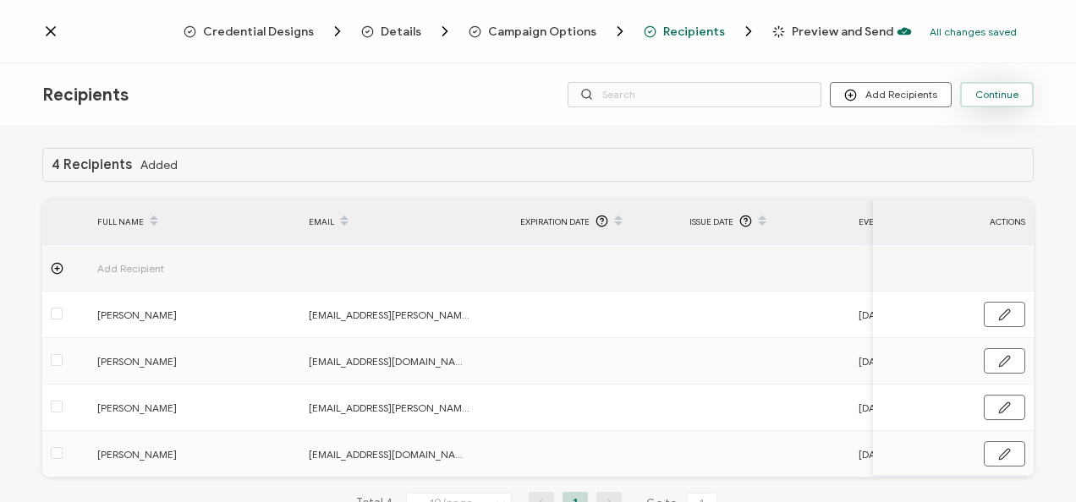
click at [1007, 106] on button "Continue" at bounding box center [997, 94] width 74 height 25
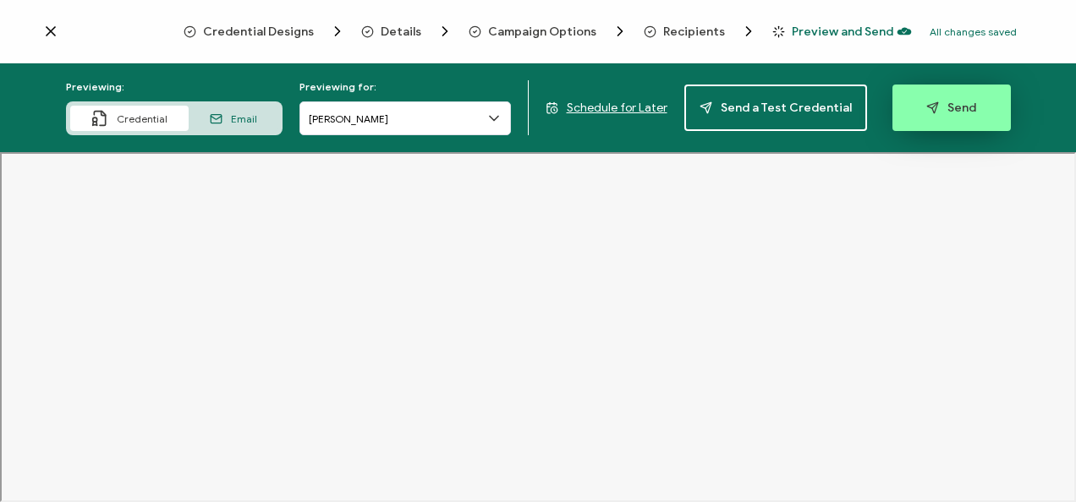
click at [963, 100] on button "Send" at bounding box center [951, 108] width 118 height 47
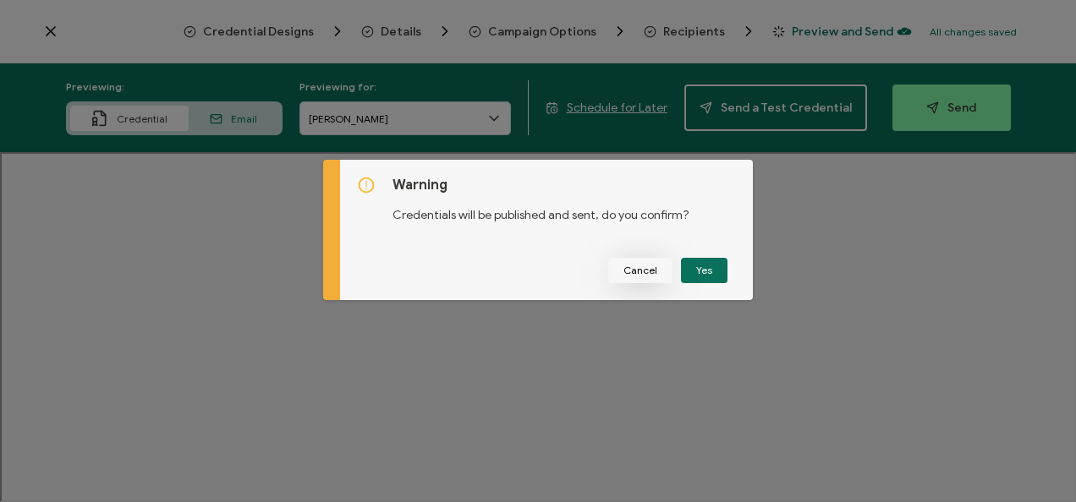
click at [634, 277] on button "Cancel" at bounding box center [640, 270] width 64 height 25
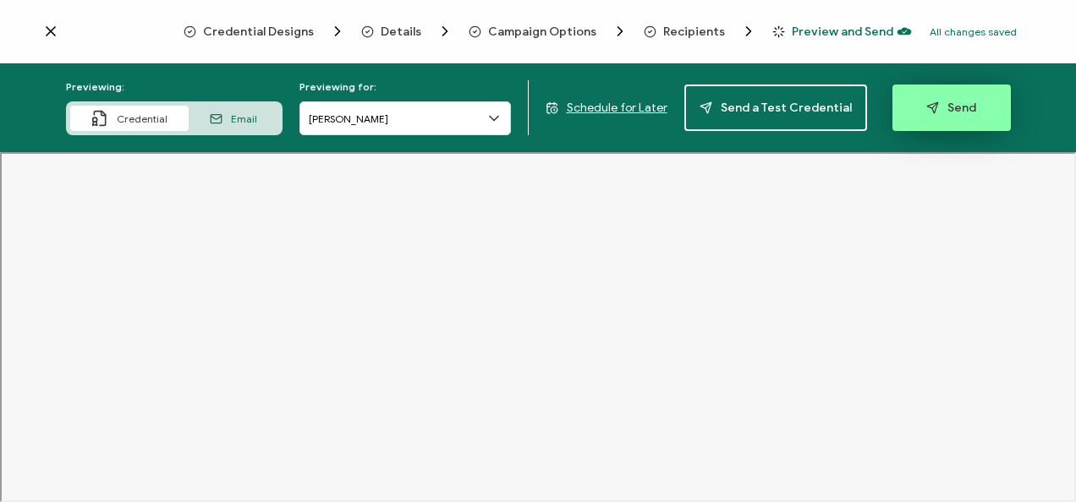
click at [900, 120] on button "Send" at bounding box center [951, 108] width 118 height 47
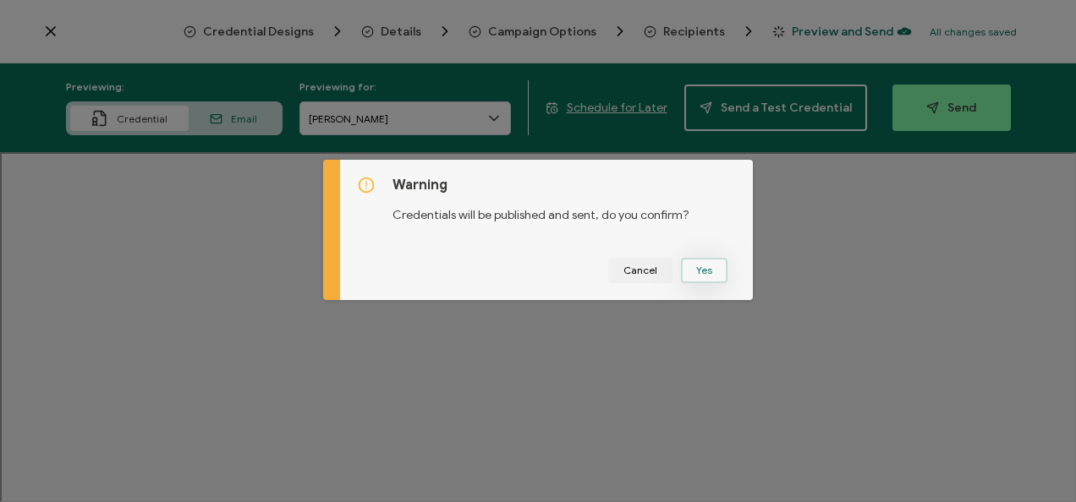
click at [686, 261] on button "Yes" at bounding box center [704, 270] width 47 height 25
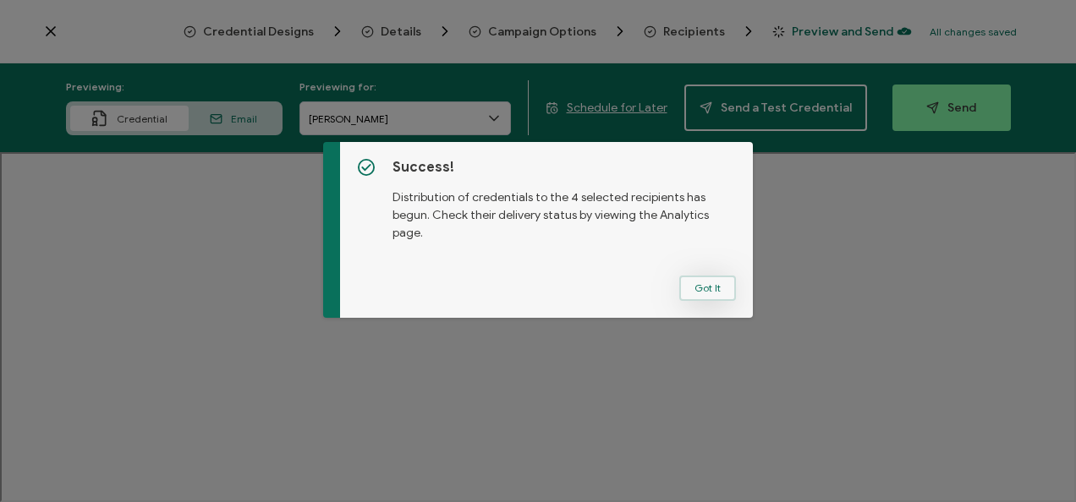
click at [692, 293] on button "Got It" at bounding box center [707, 288] width 57 height 25
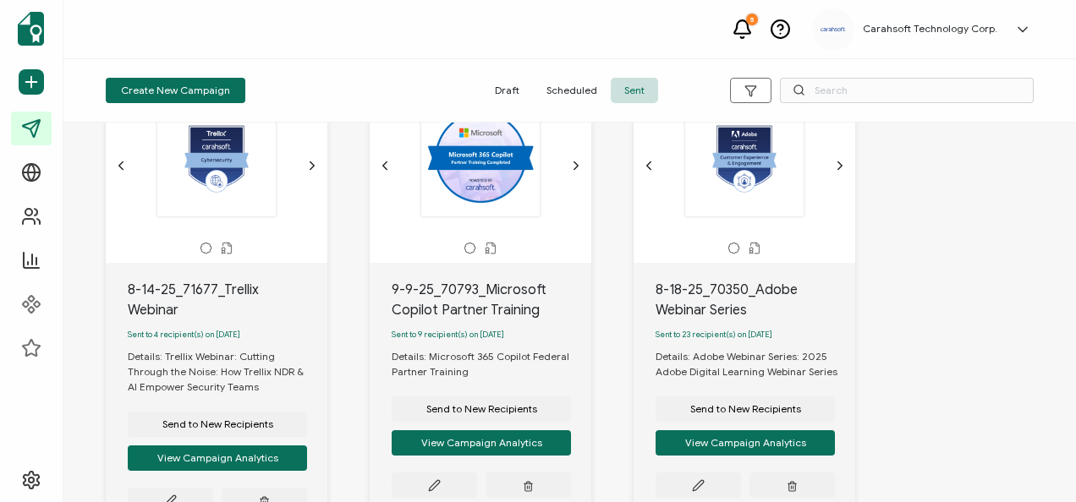
scroll to position [86, 0]
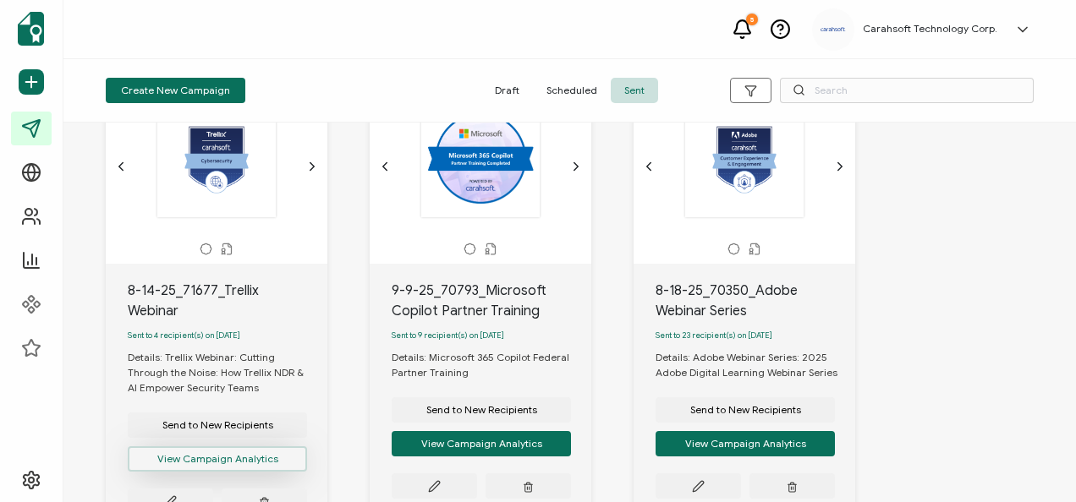
click at [247, 447] on button "View Campaign Analytics" at bounding box center [217, 459] width 179 height 25
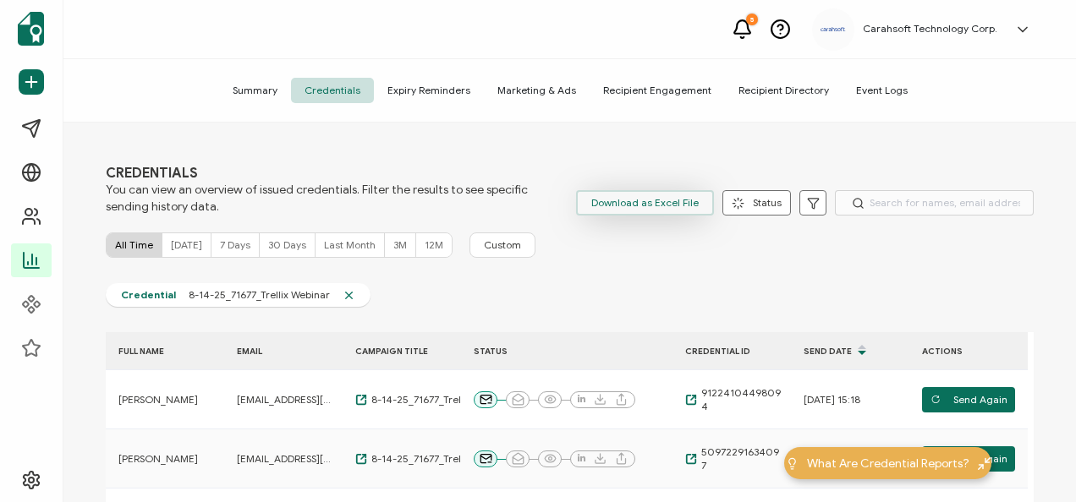
click at [597, 202] on span "Download as Excel File" at bounding box center [644, 202] width 107 height 25
